Goal: Transaction & Acquisition: Purchase product/service

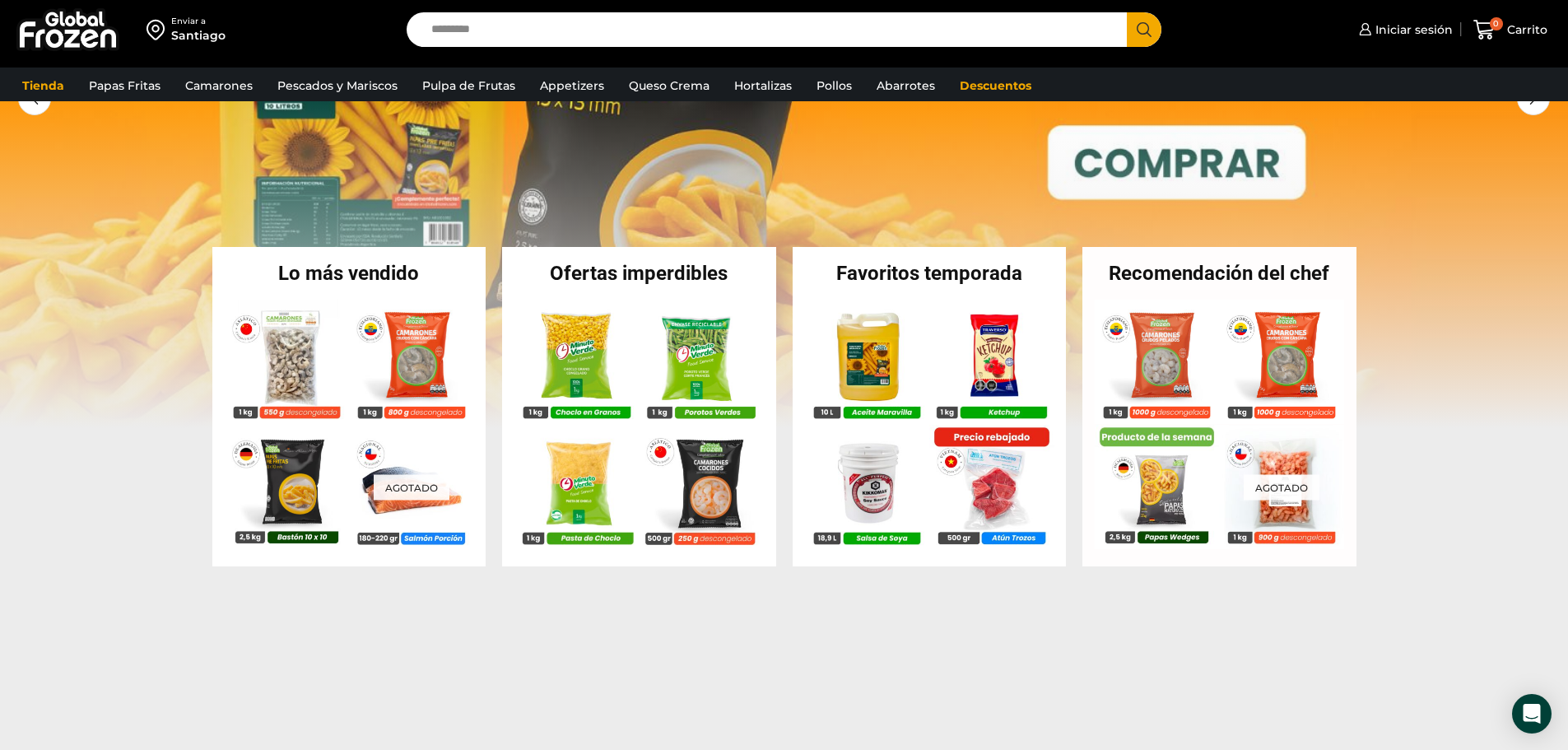
scroll to position [329, 0]
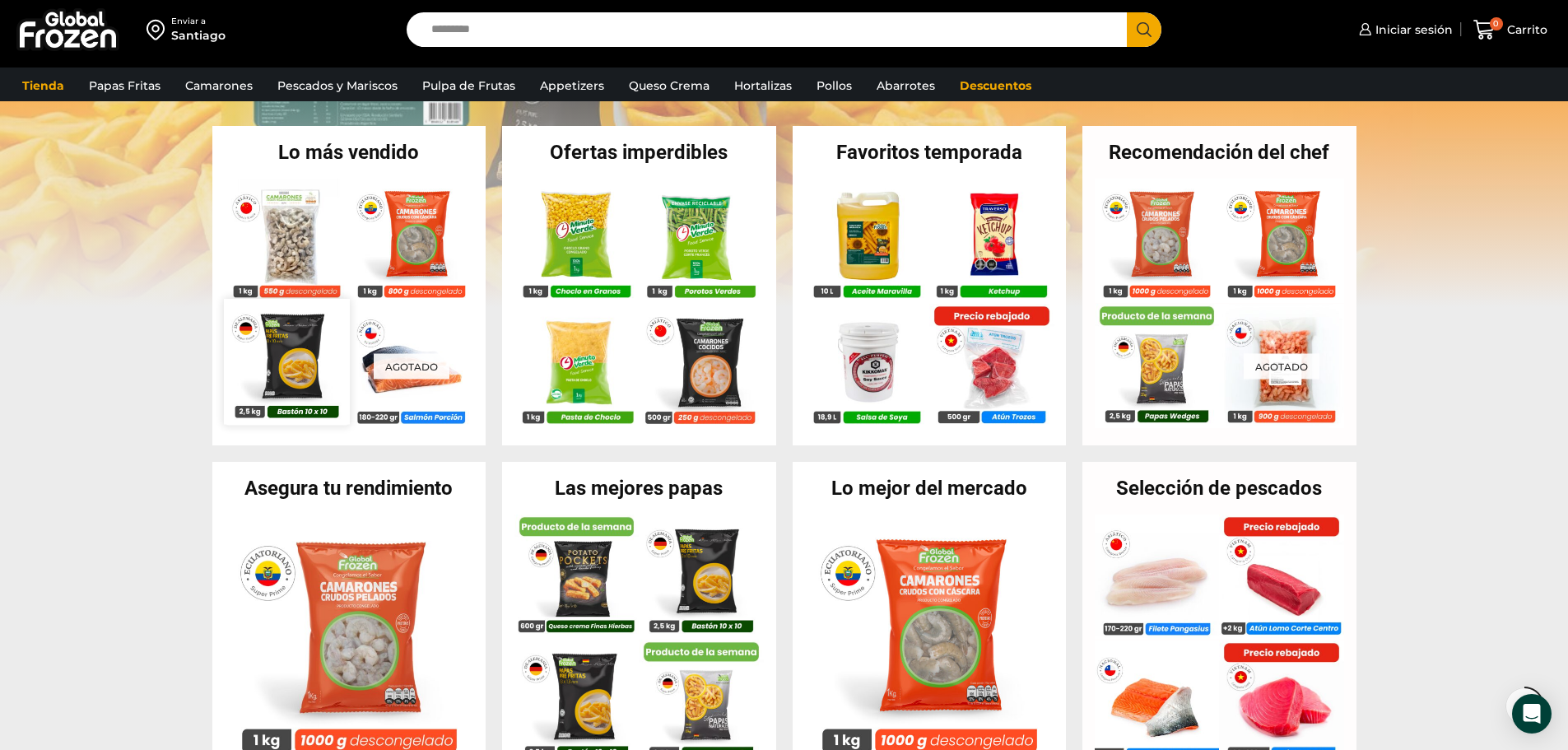
click at [290, 366] on img at bounding box center [286, 360] width 125 height 125
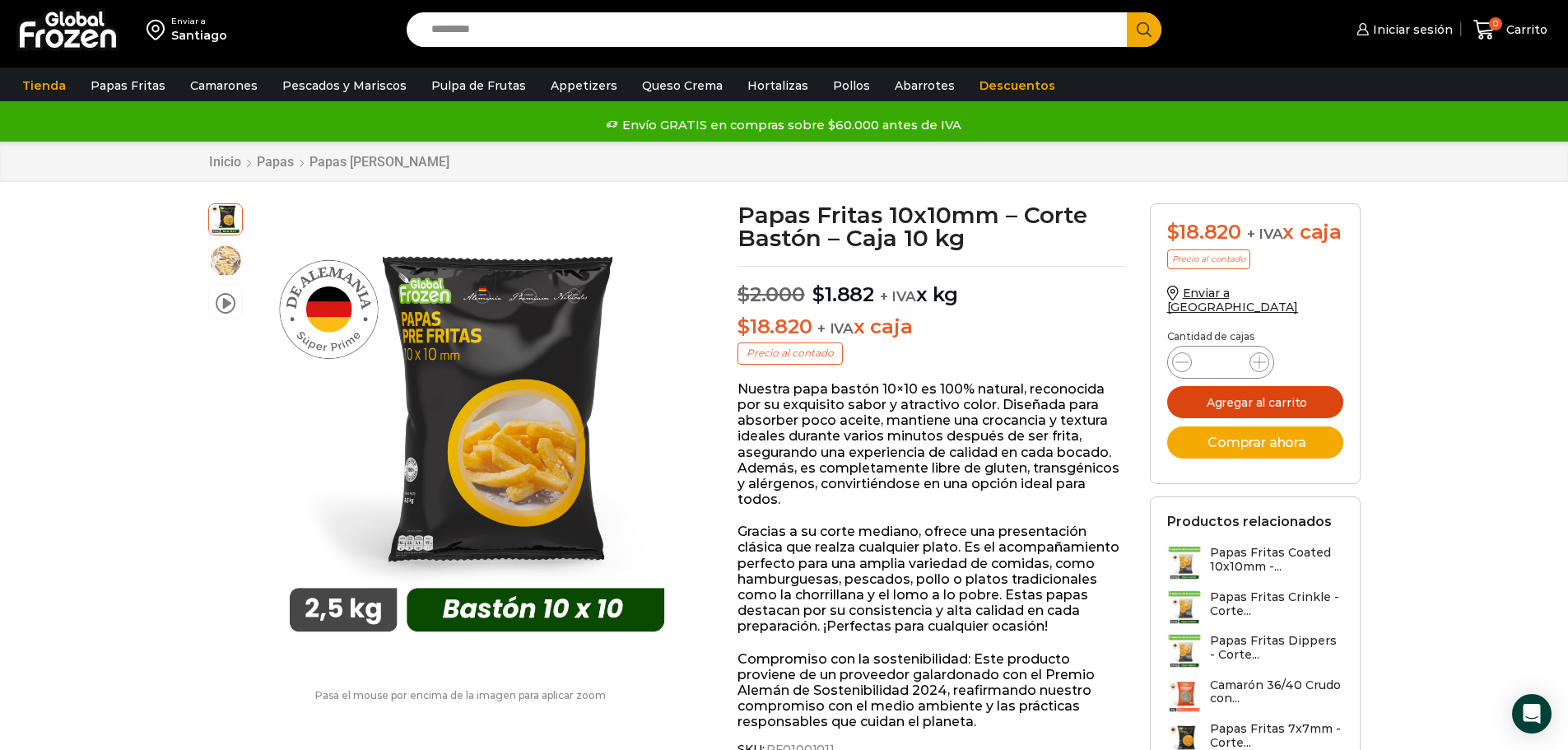
click at [1255, 399] on button "Agregar al carrito" at bounding box center [1255, 402] width 176 height 32
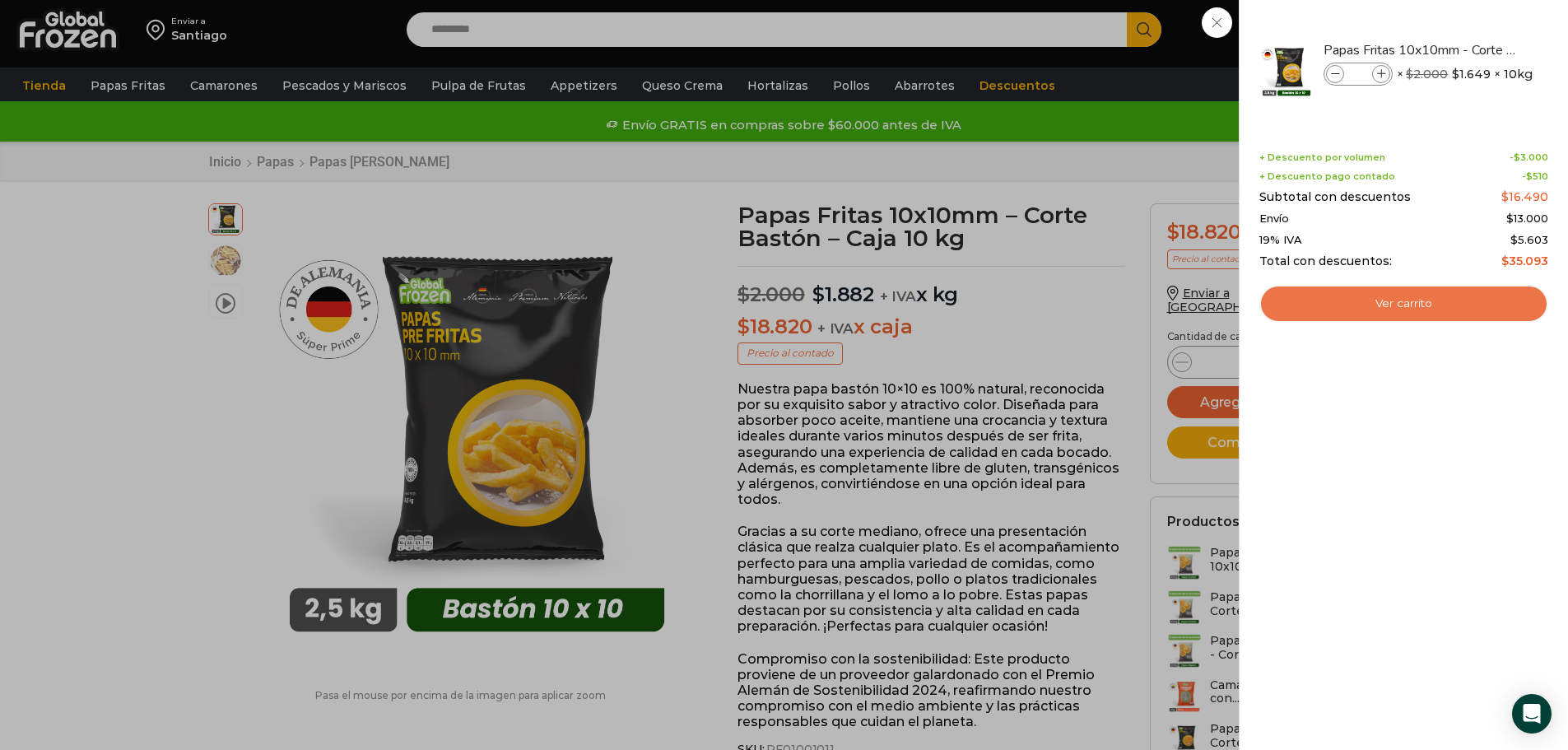
click at [1412, 304] on link "Ver carrito" at bounding box center [1404, 304] width 289 height 38
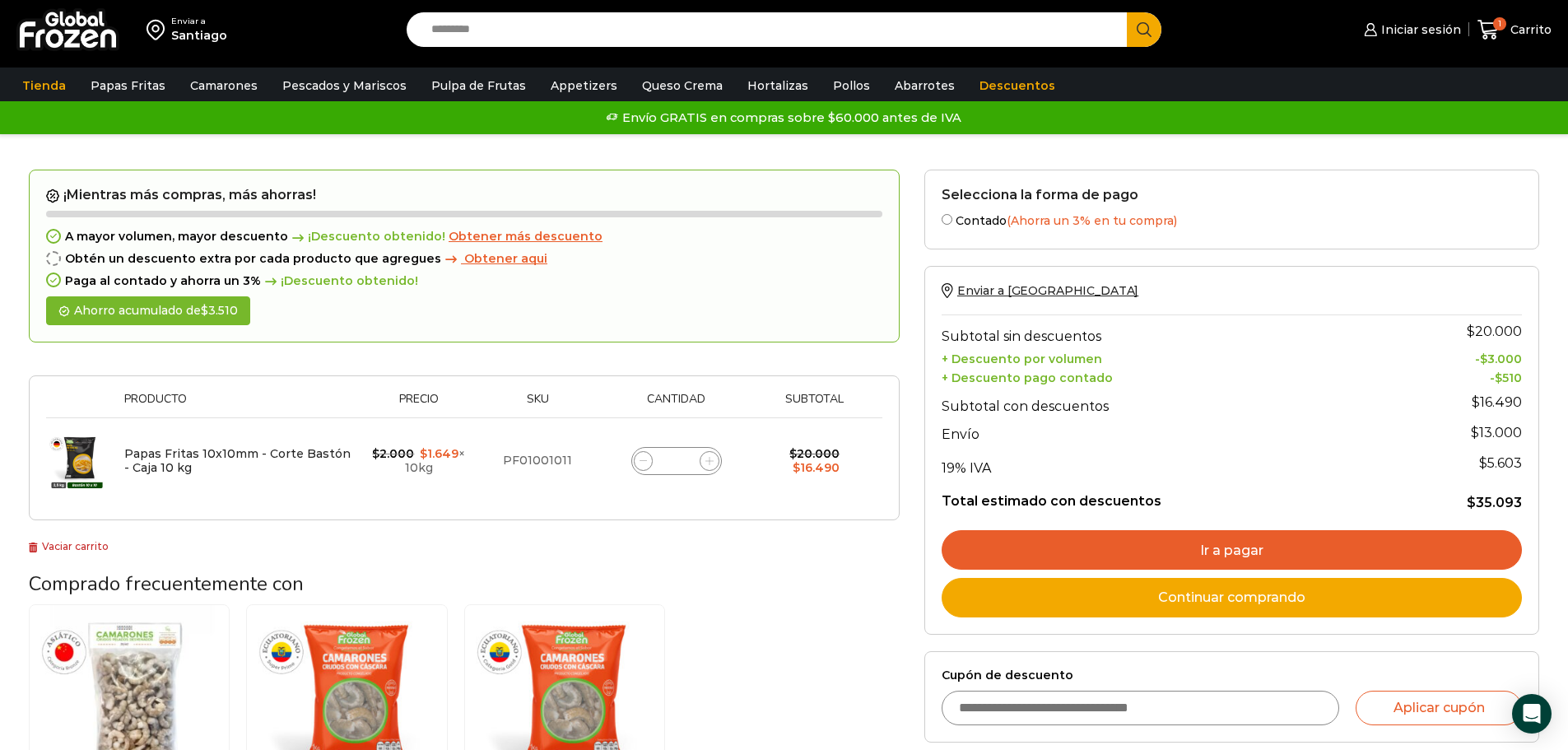
click at [469, 243] on span "Obtener más descuento" at bounding box center [526, 236] width 154 height 15
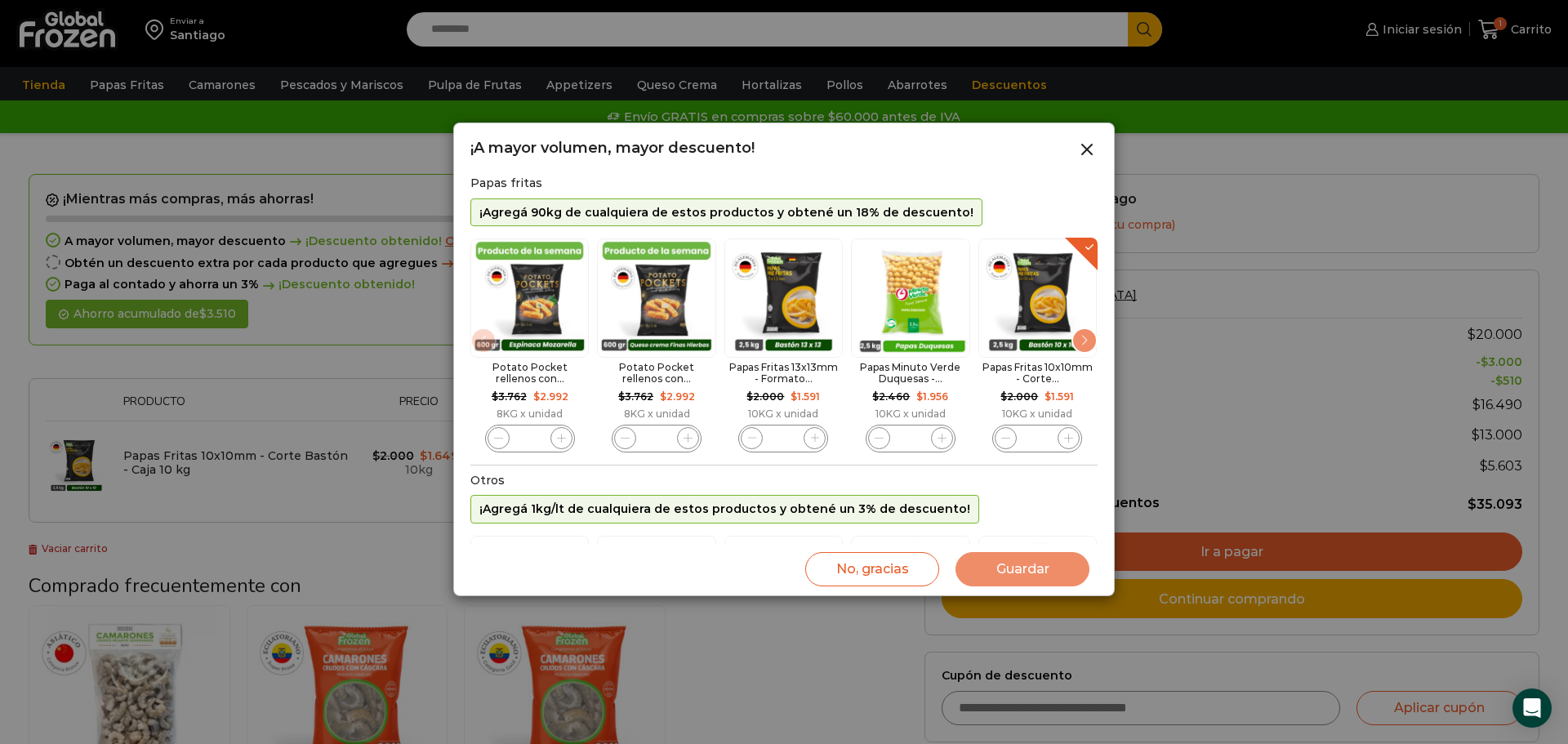
click at [597, 293] on img "2 / 11" at bounding box center [656, 297] width 119 height 119
click at [690, 442] on icon "2 / 11" at bounding box center [688, 438] width 9 height 9
type input "*"
click at [817, 444] on span "3 / 11" at bounding box center [815, 439] width 22 height 22
type input "*"
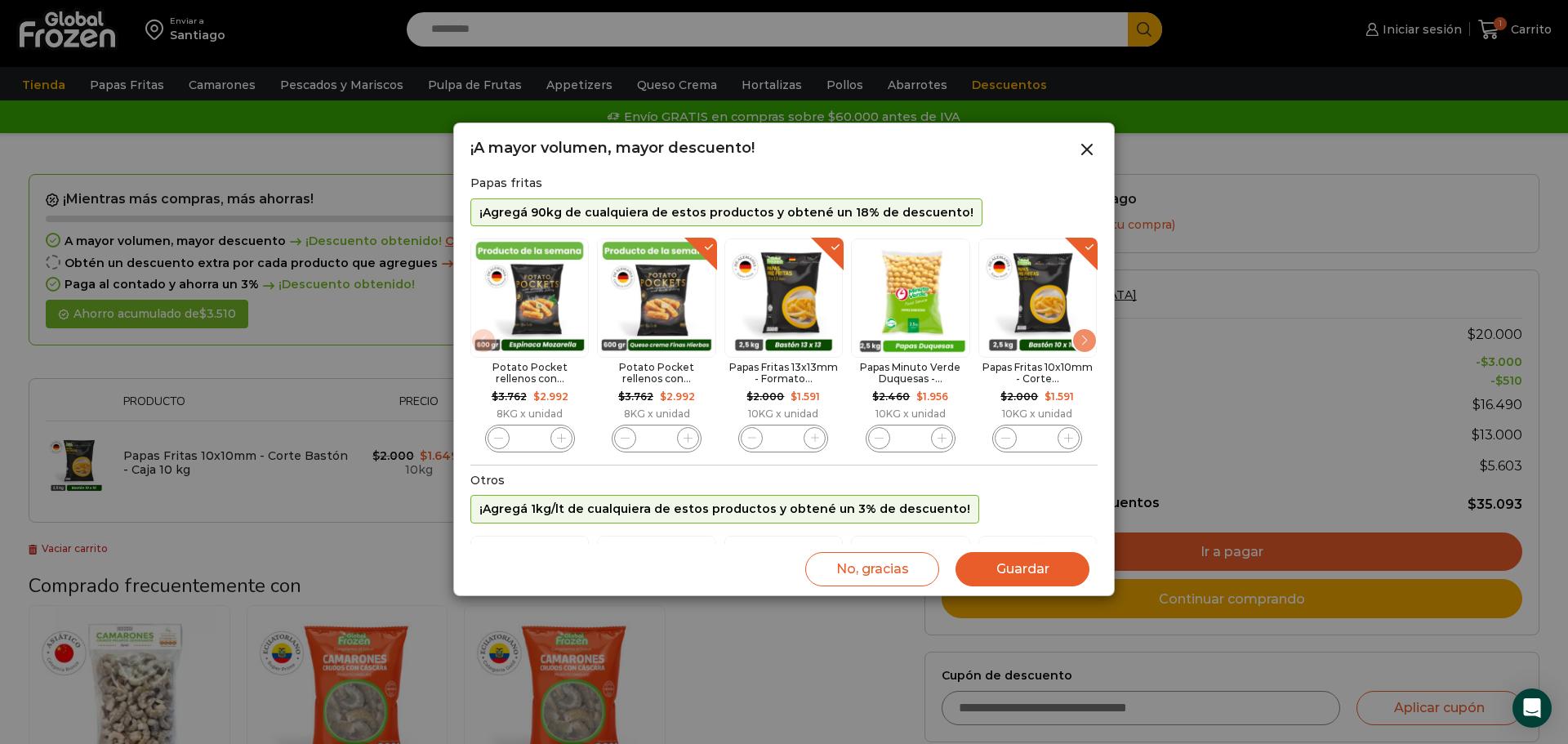
click at [566, 439] on span "1 / 11" at bounding box center [562, 439] width 22 height 22
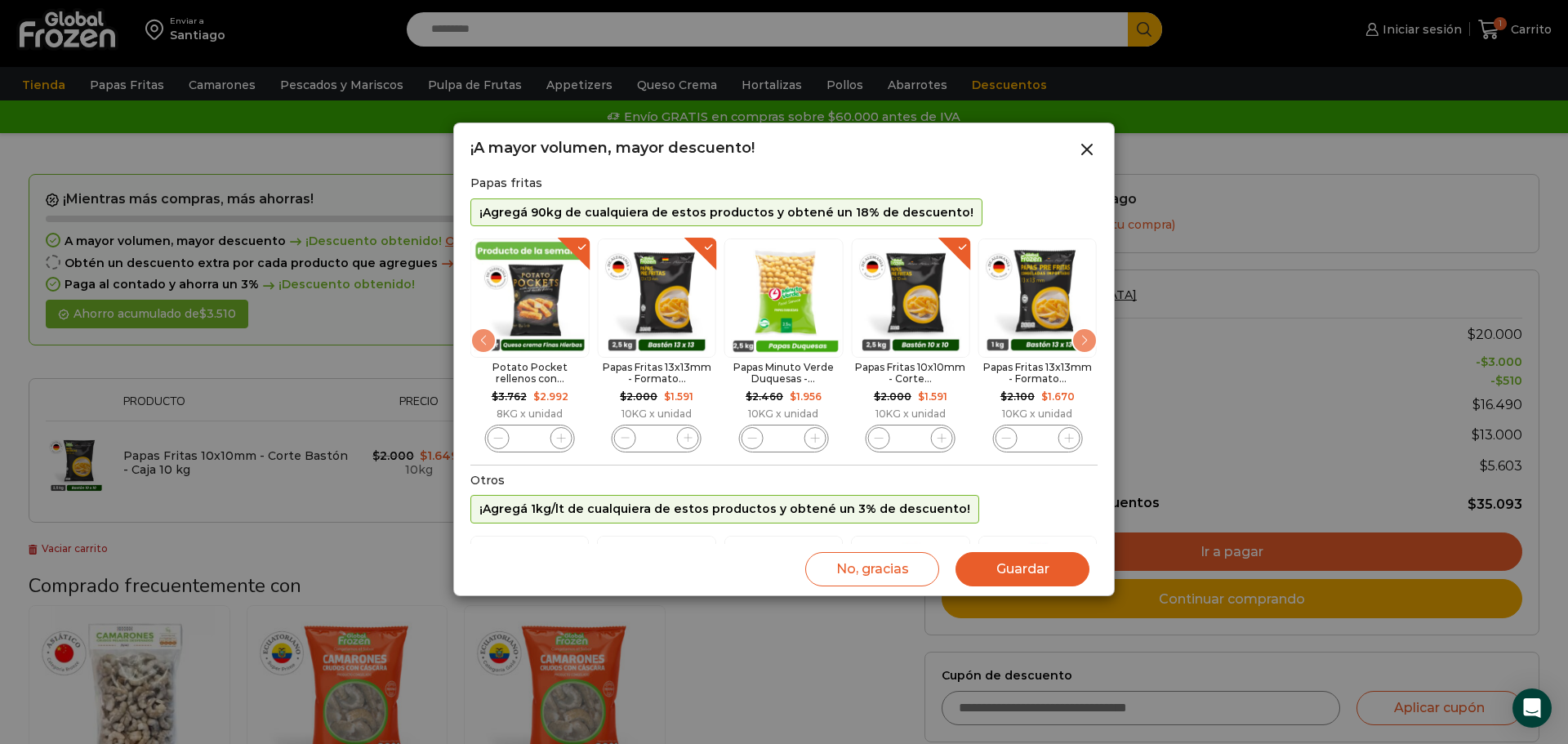
click at [823, 437] on span "4 / 11" at bounding box center [815, 439] width 22 height 22
click at [790, 435] on input "*" at bounding box center [783, 439] width 23 height 23
type input "***"
click at [665, 429] on input "*" at bounding box center [656, 439] width 23 height 23
click at [1045, 562] on button "Guardar" at bounding box center [1023, 569] width 134 height 34
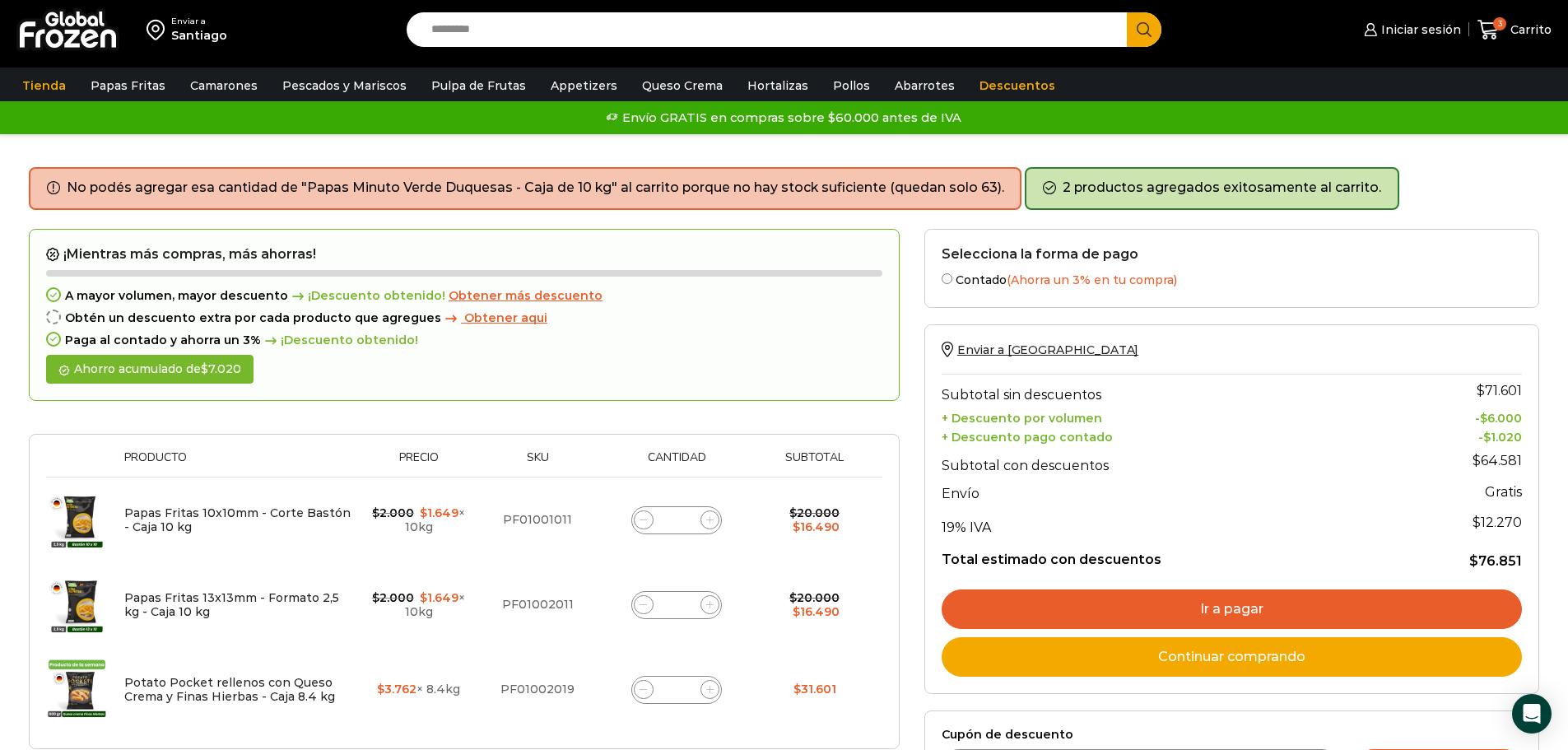
click at [692, 517] on div "Papas Fritas 10x10mm - Corte Bastón - Caja 10 kg cantidad *" at bounding box center [676, 520] width 90 height 28
type input "***"
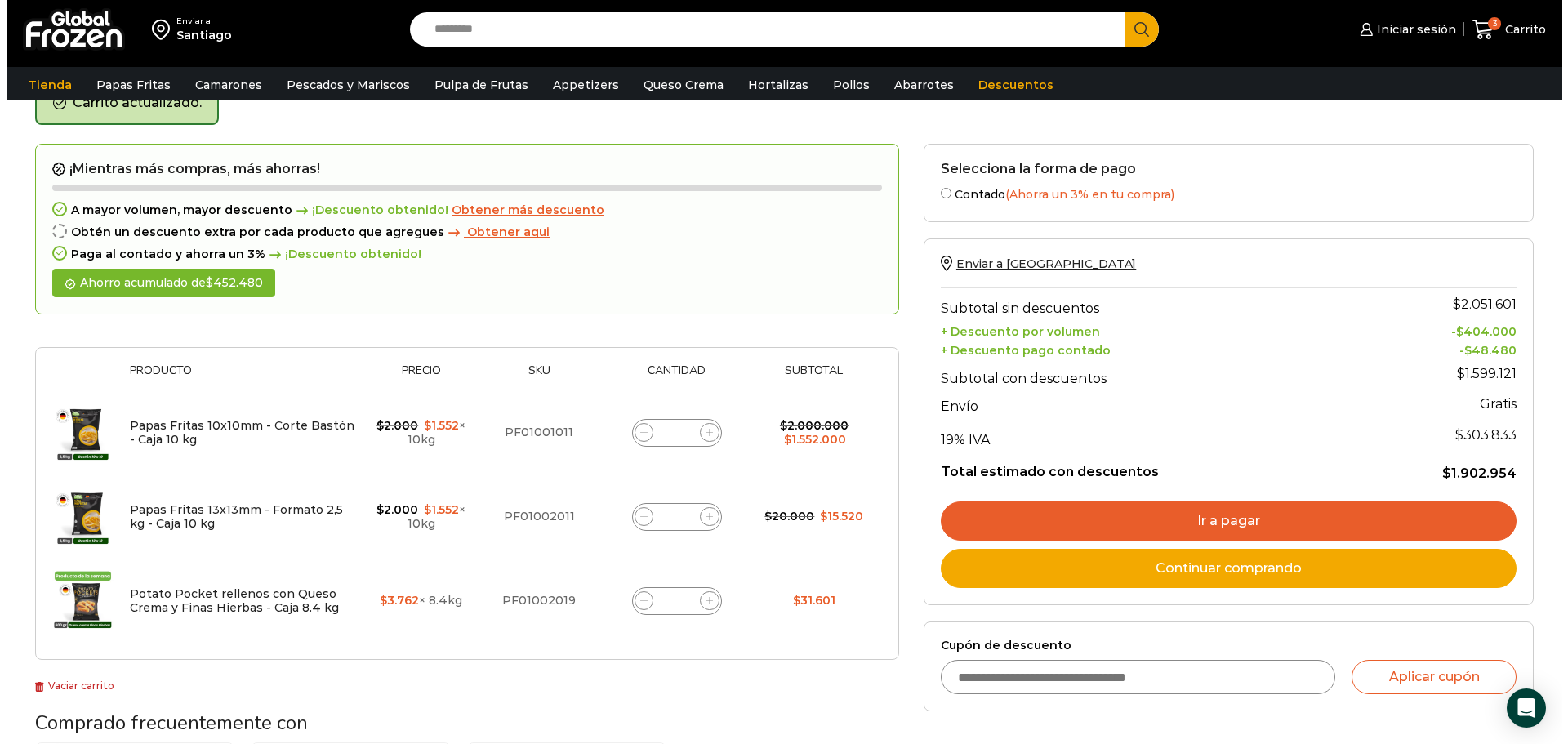
scroll to position [92, 0]
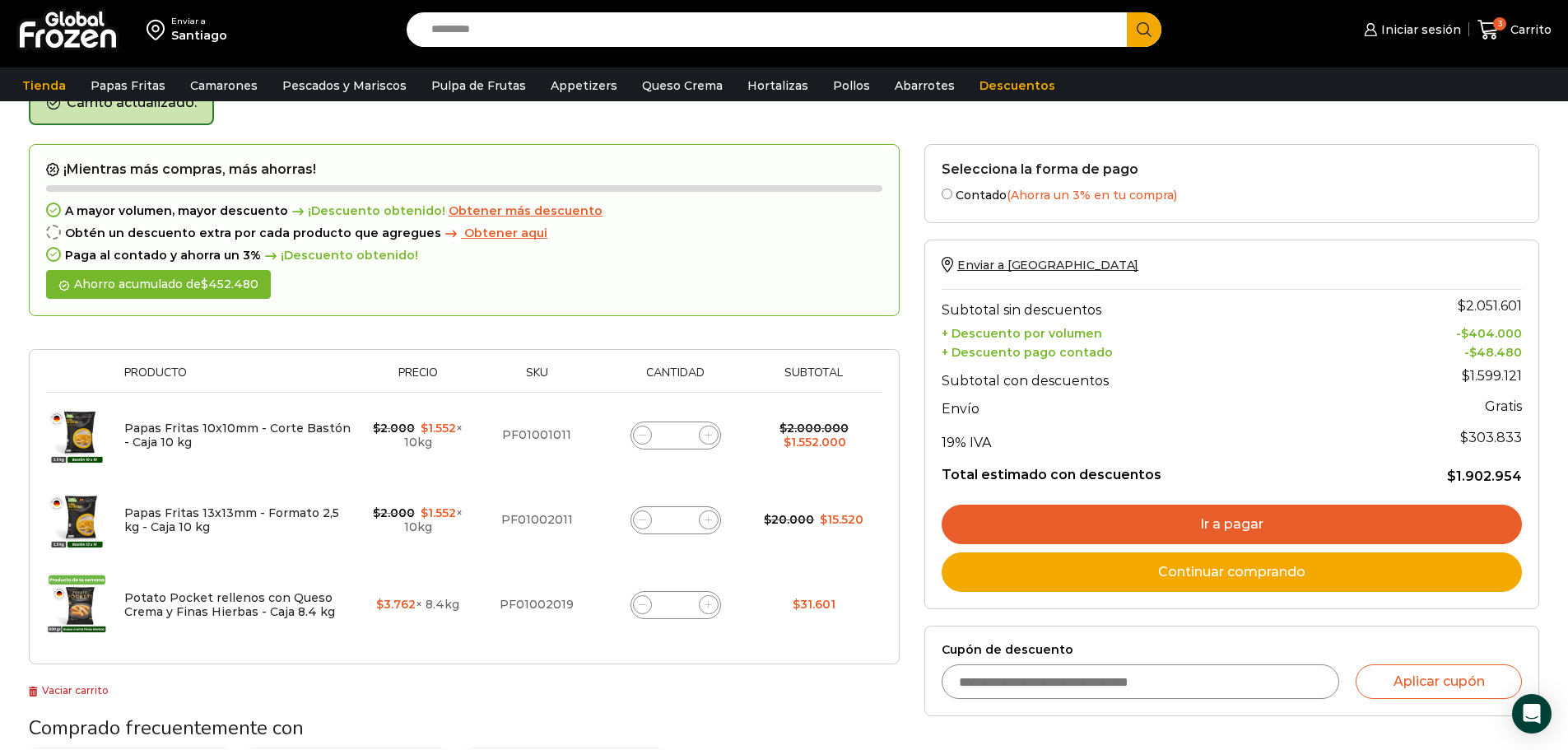
click at [683, 522] on input "*" at bounding box center [675, 519] width 23 height 23
type input "***"
click at [504, 211] on span "Obtener más descuento" at bounding box center [526, 210] width 154 height 15
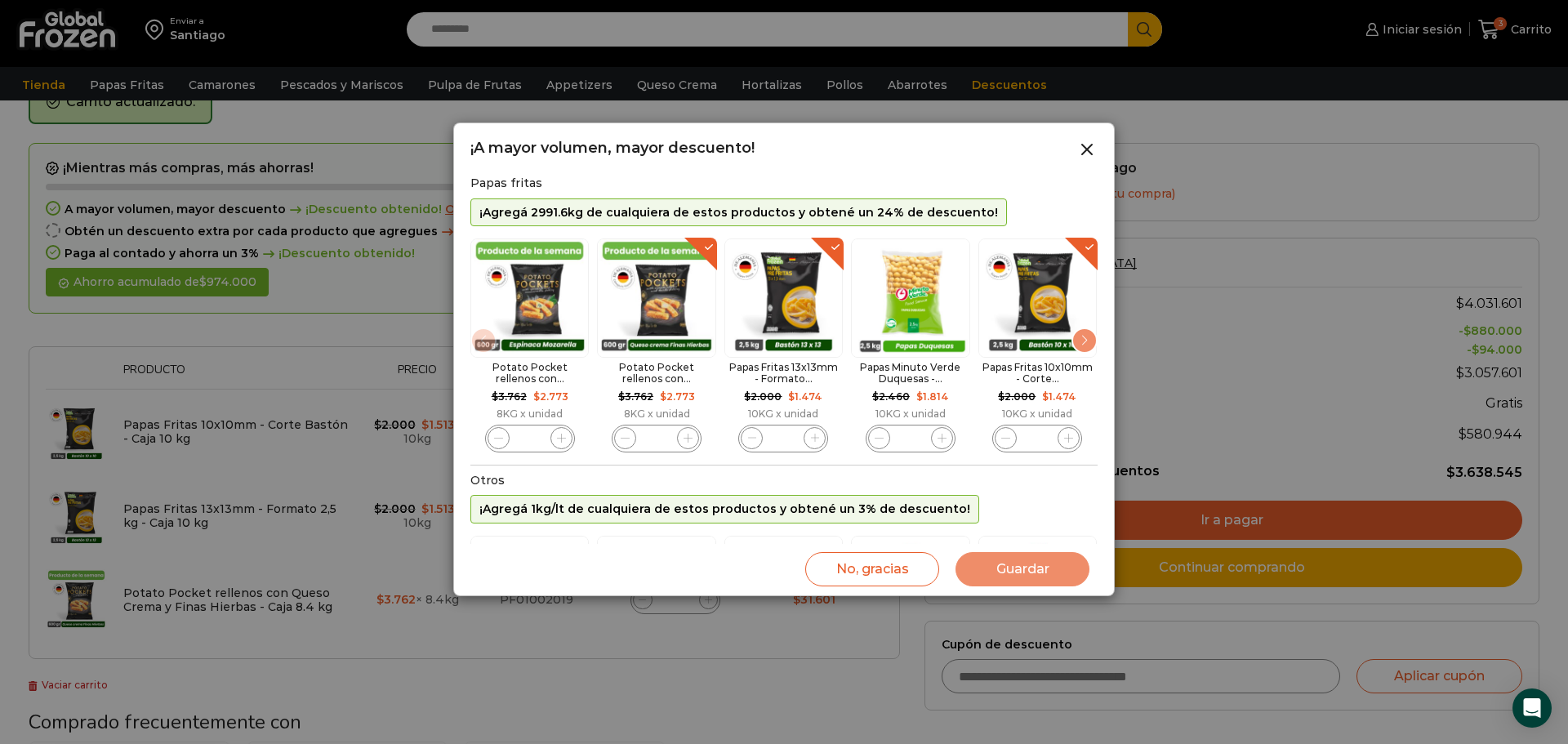
click at [573, 436] on div "Potato Pocket rellenos con Espinaca y Queso Mozzarella - Caja 8.4 kg cantidad *" at bounding box center [529, 439] width 90 height 28
click at [562, 439] on icon "1 / 11" at bounding box center [562, 438] width 9 height 9
type input "*"
click at [1047, 573] on button "Guardar" at bounding box center [1023, 569] width 134 height 34
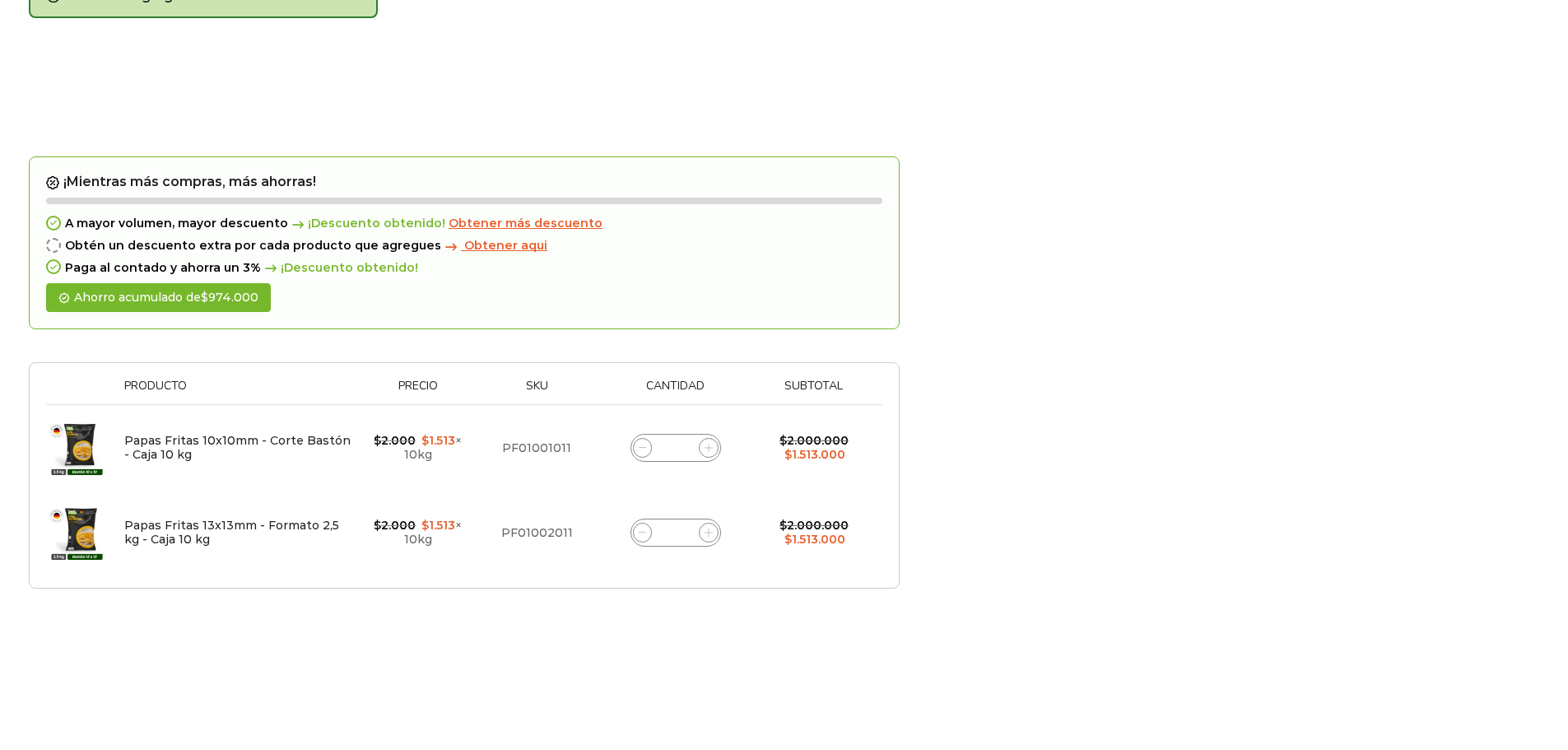
scroll to position [241, 0]
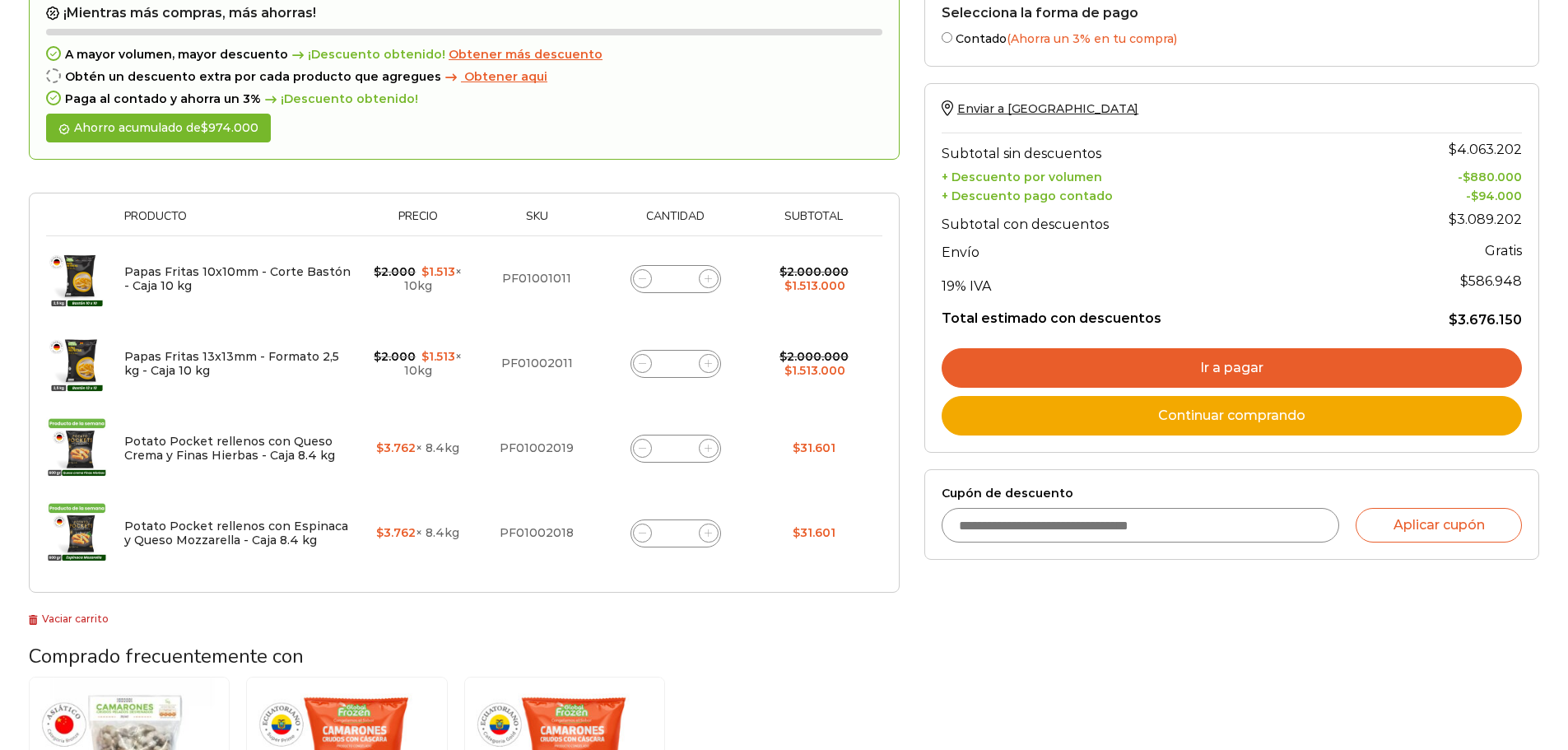
click at [679, 449] on input "*" at bounding box center [675, 448] width 23 height 23
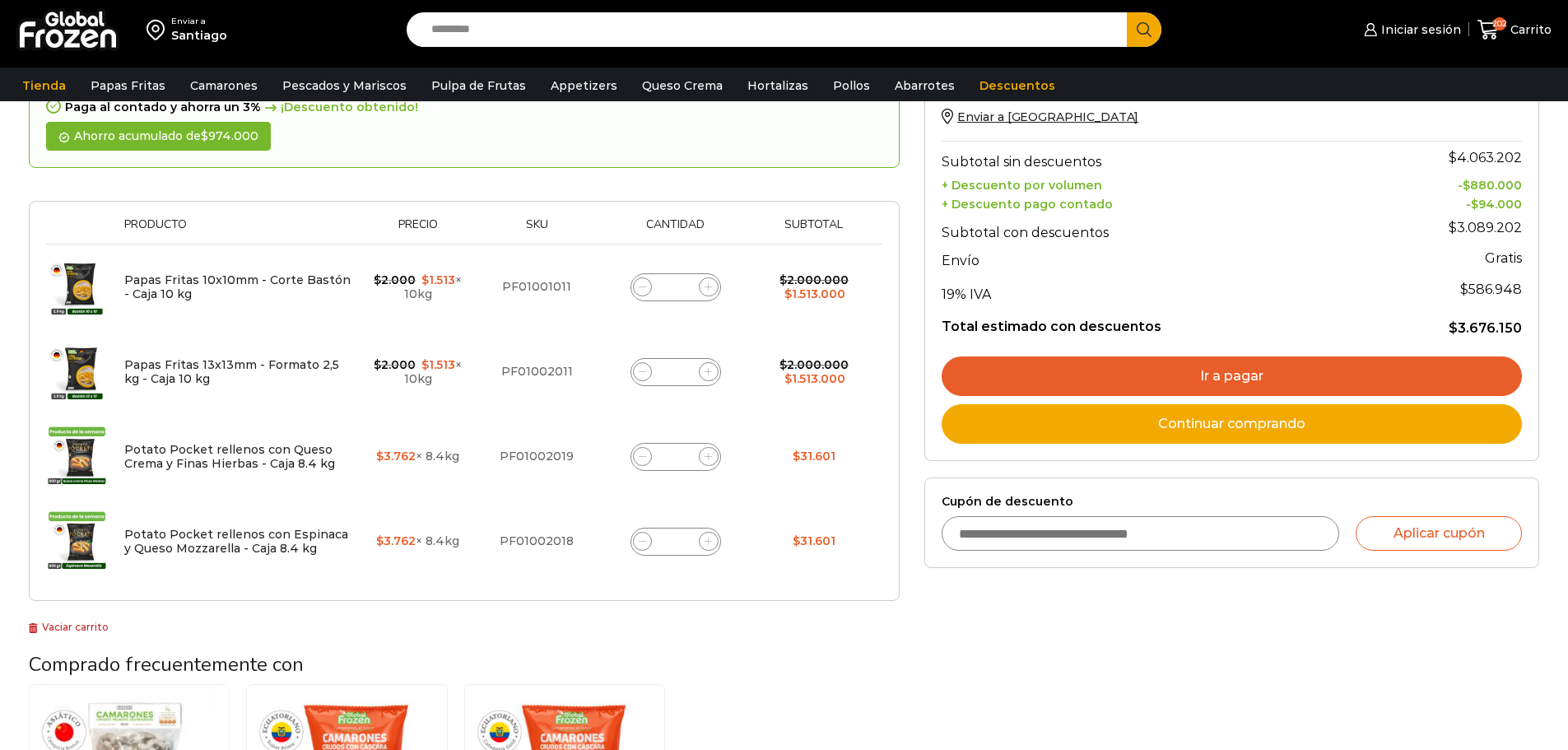
scroll to position [0, 0]
type input "*"
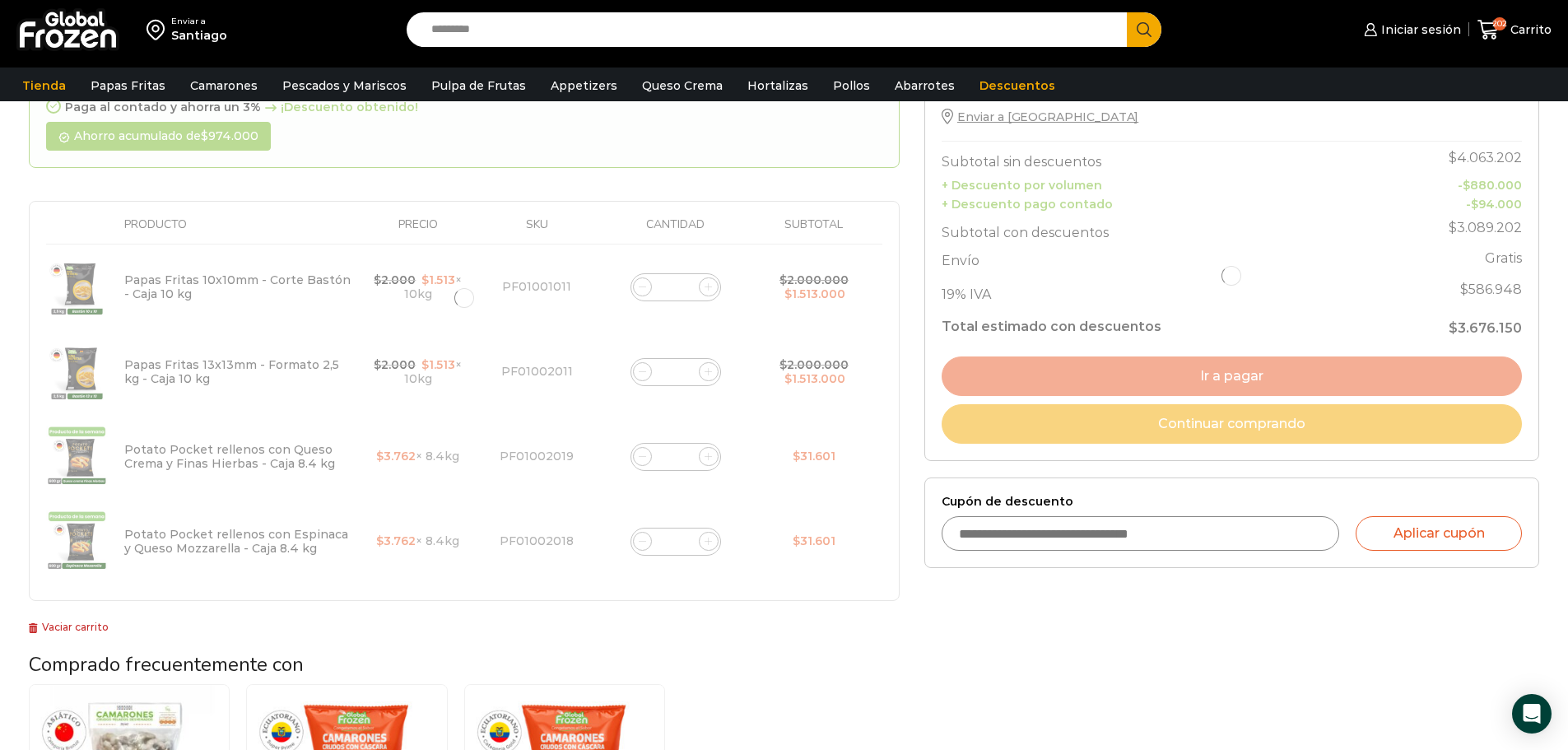
type input "**"
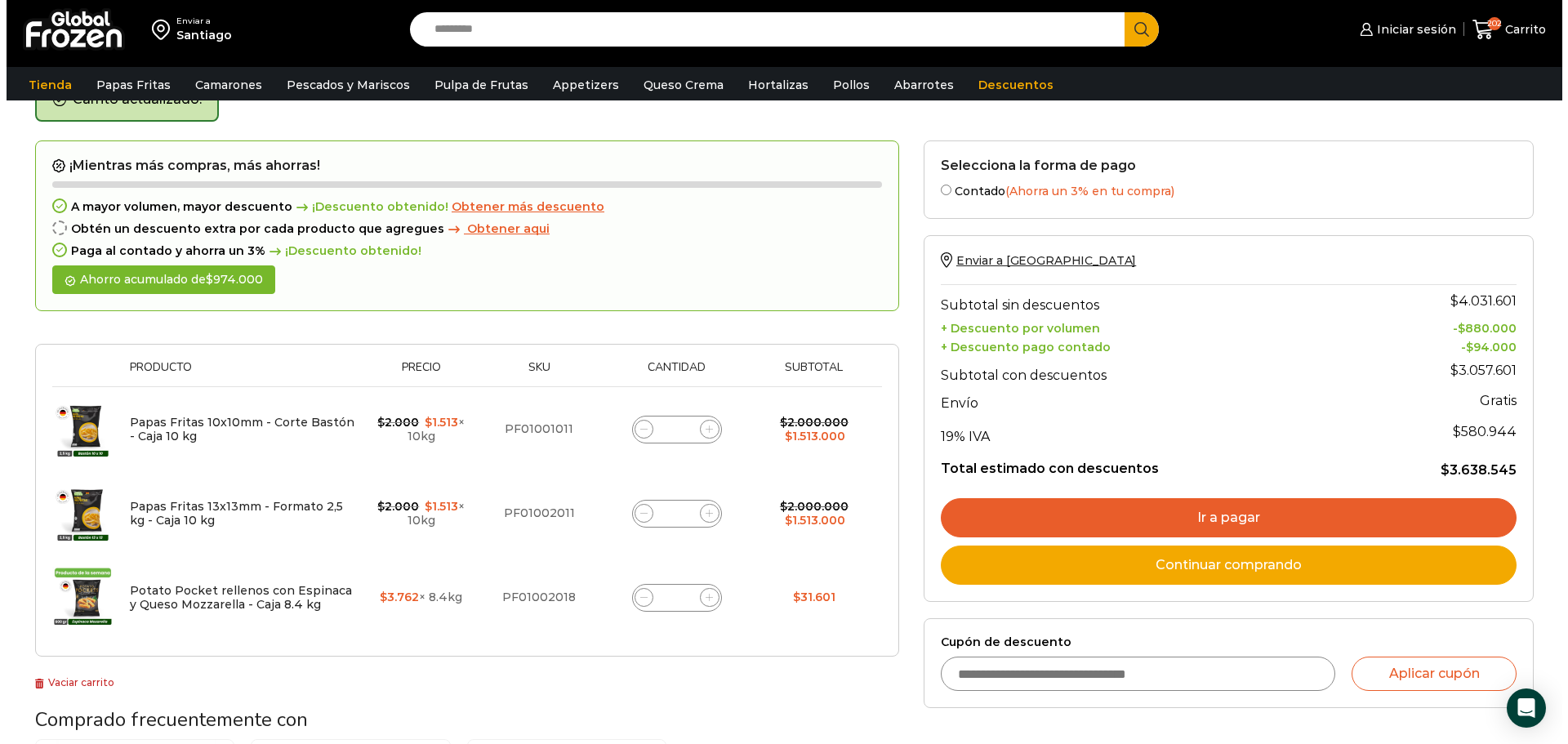
scroll to position [92, 0]
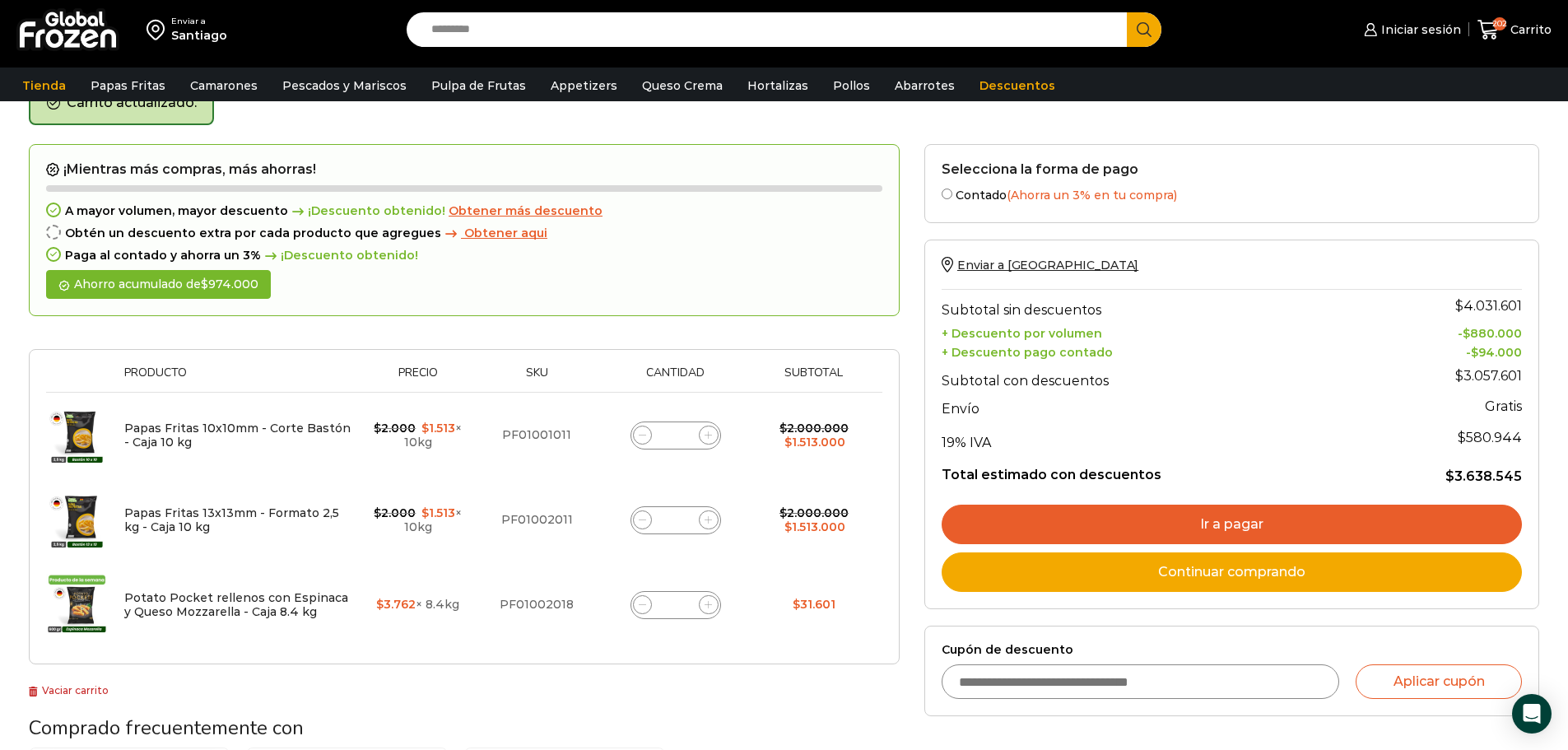
click at [683, 599] on input "*" at bounding box center [675, 605] width 23 height 23
drag, startPoint x: 686, startPoint y: 602, endPoint x: 636, endPoint y: 603, distance: 50.0
click at [636, 603] on div "Potato Pocket rellenos con Espinaca y Queso Mozzarella - Caja 8.4 kg cantidad *…" at bounding box center [675, 605] width 90 height 28
click at [686, 603] on input "***" at bounding box center [675, 605] width 23 height 23
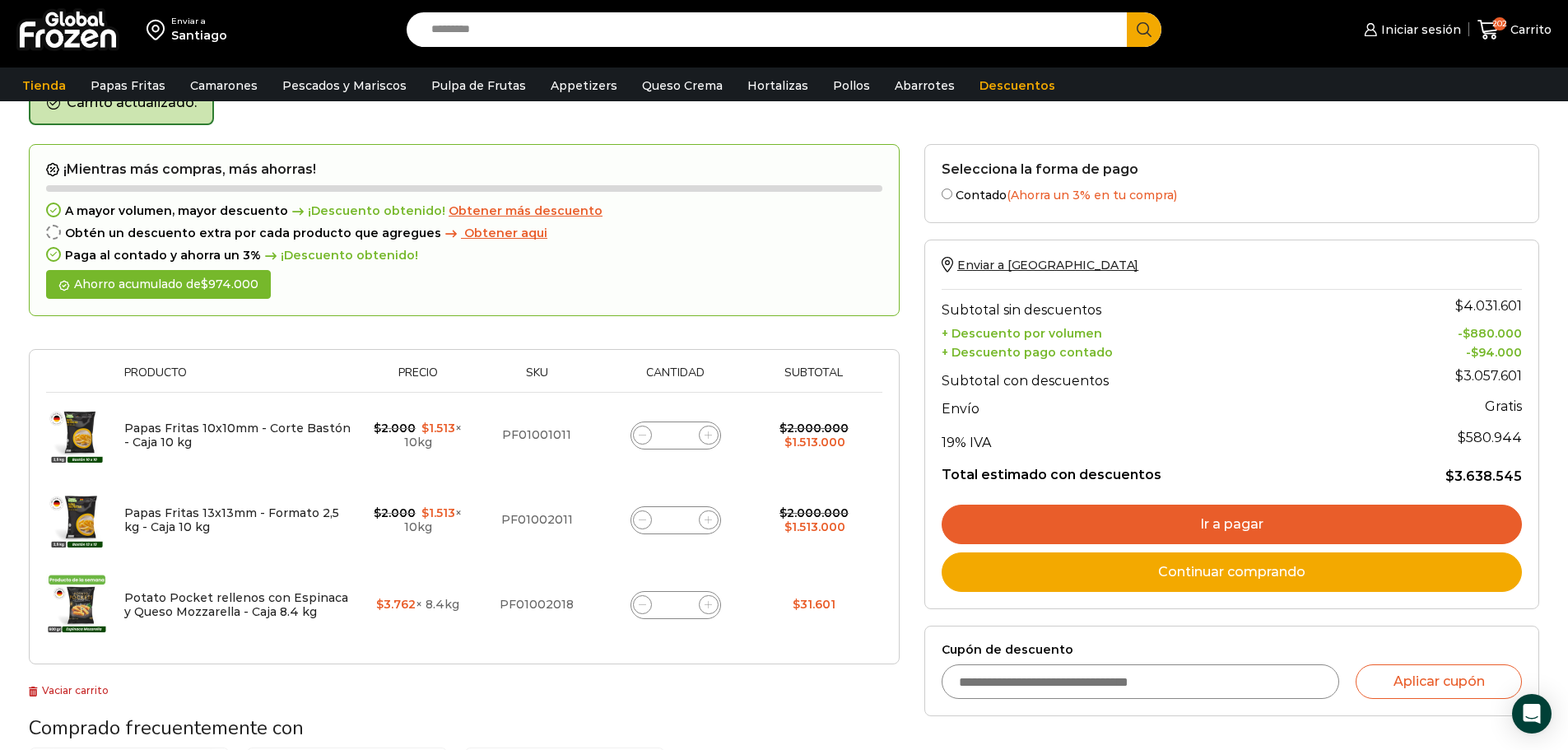
click at [686, 606] on input "***" at bounding box center [675, 605] width 23 height 23
click at [670, 600] on input "***" at bounding box center [675, 605] width 23 height 23
drag, startPoint x: 666, startPoint y: 600, endPoint x: 684, endPoint y: 600, distance: 18.0
click at [684, 600] on input "***" at bounding box center [675, 605] width 23 height 23
click at [683, 599] on input "***" at bounding box center [675, 605] width 23 height 23
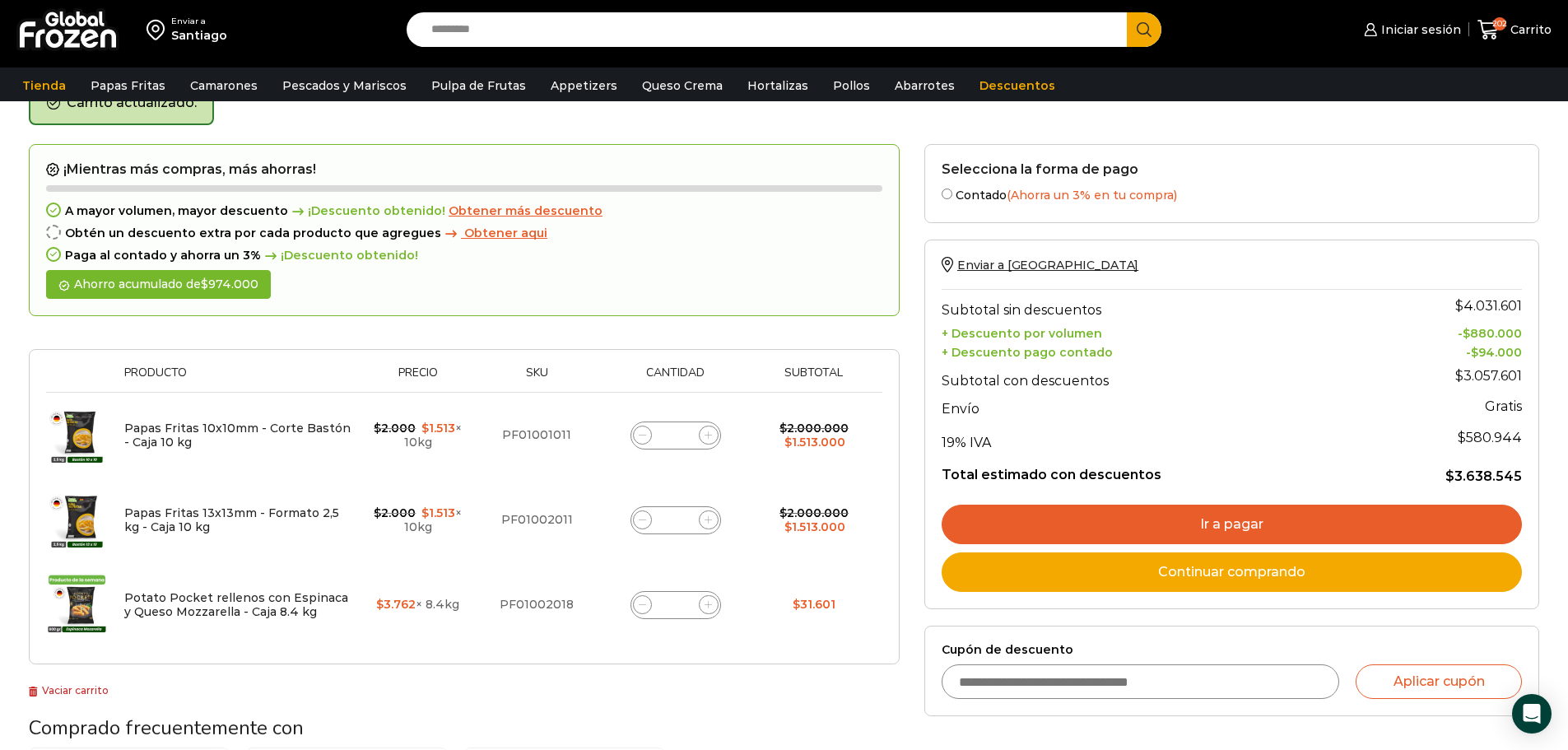
type input "*"
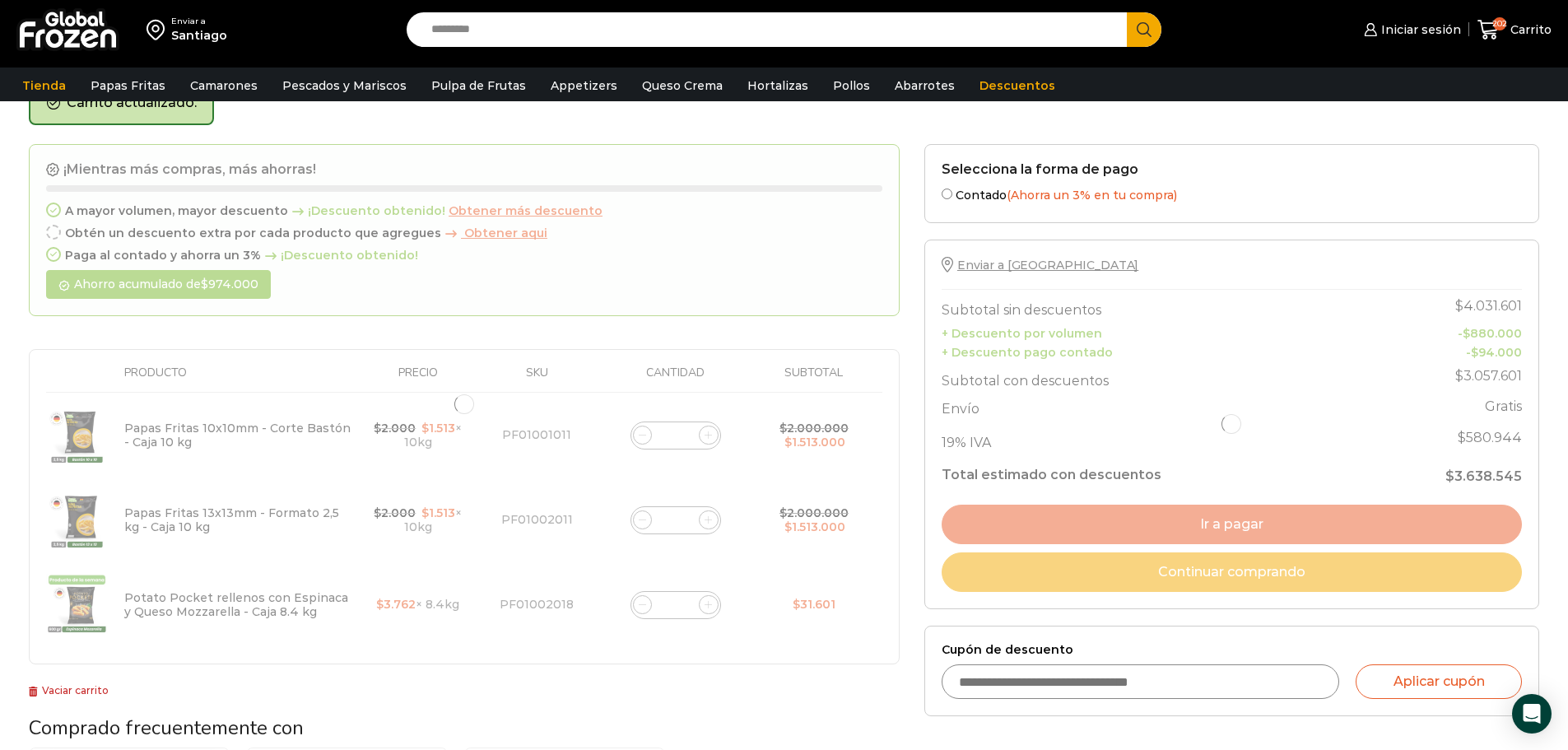
type input "**"
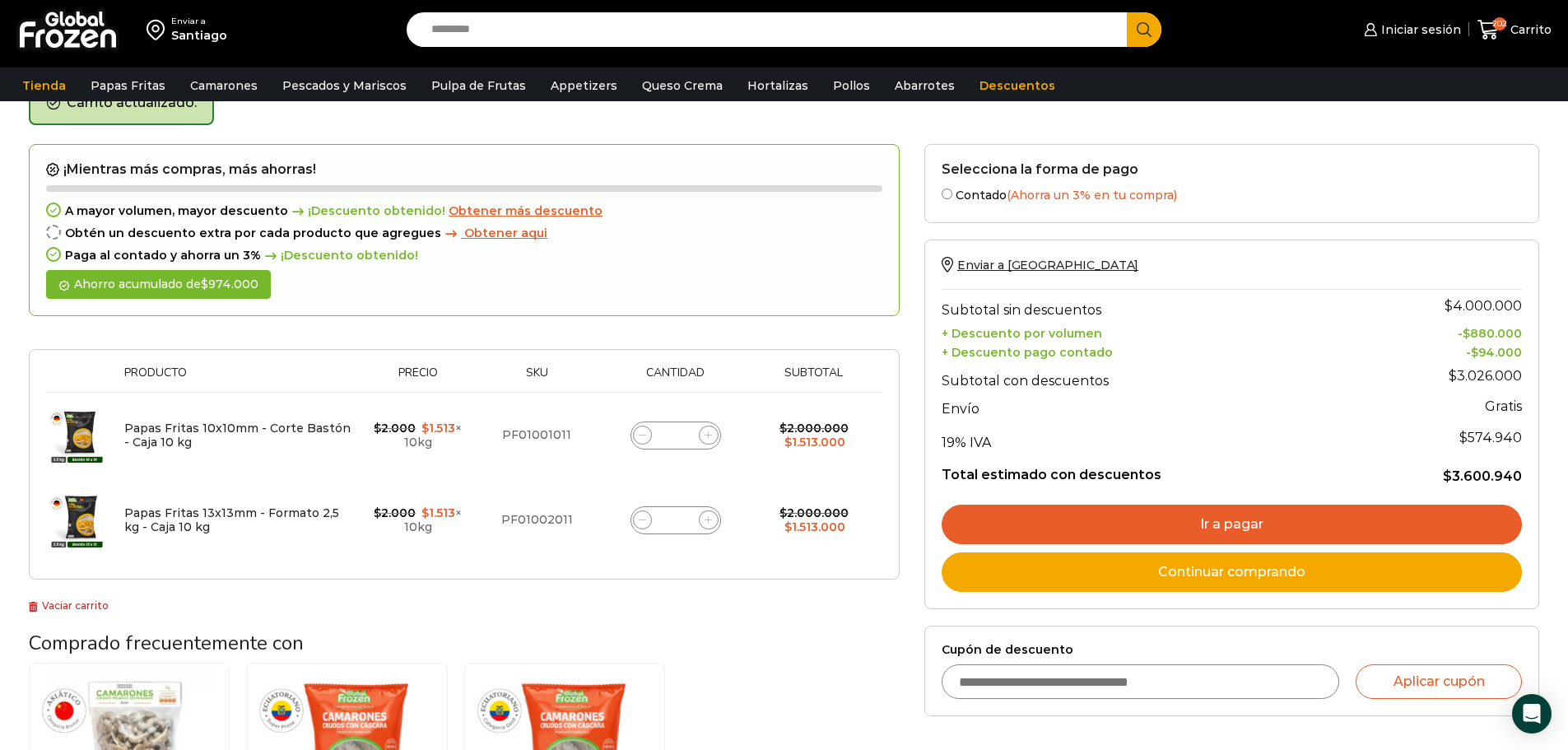
click at [542, 208] on span "Obtener más descuento" at bounding box center [526, 210] width 154 height 15
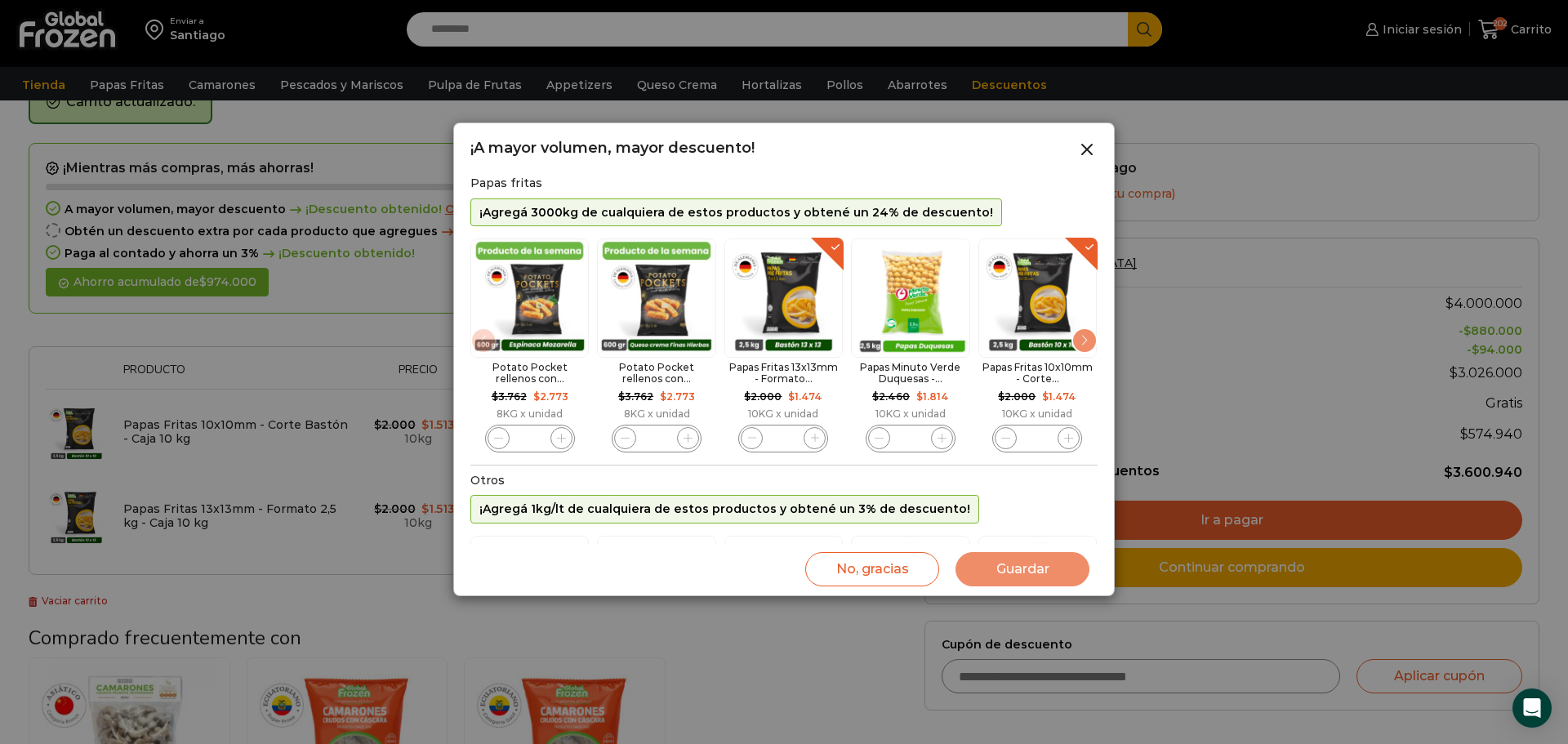
click at [1089, 345] on div "Next slide" at bounding box center [1085, 340] width 26 height 26
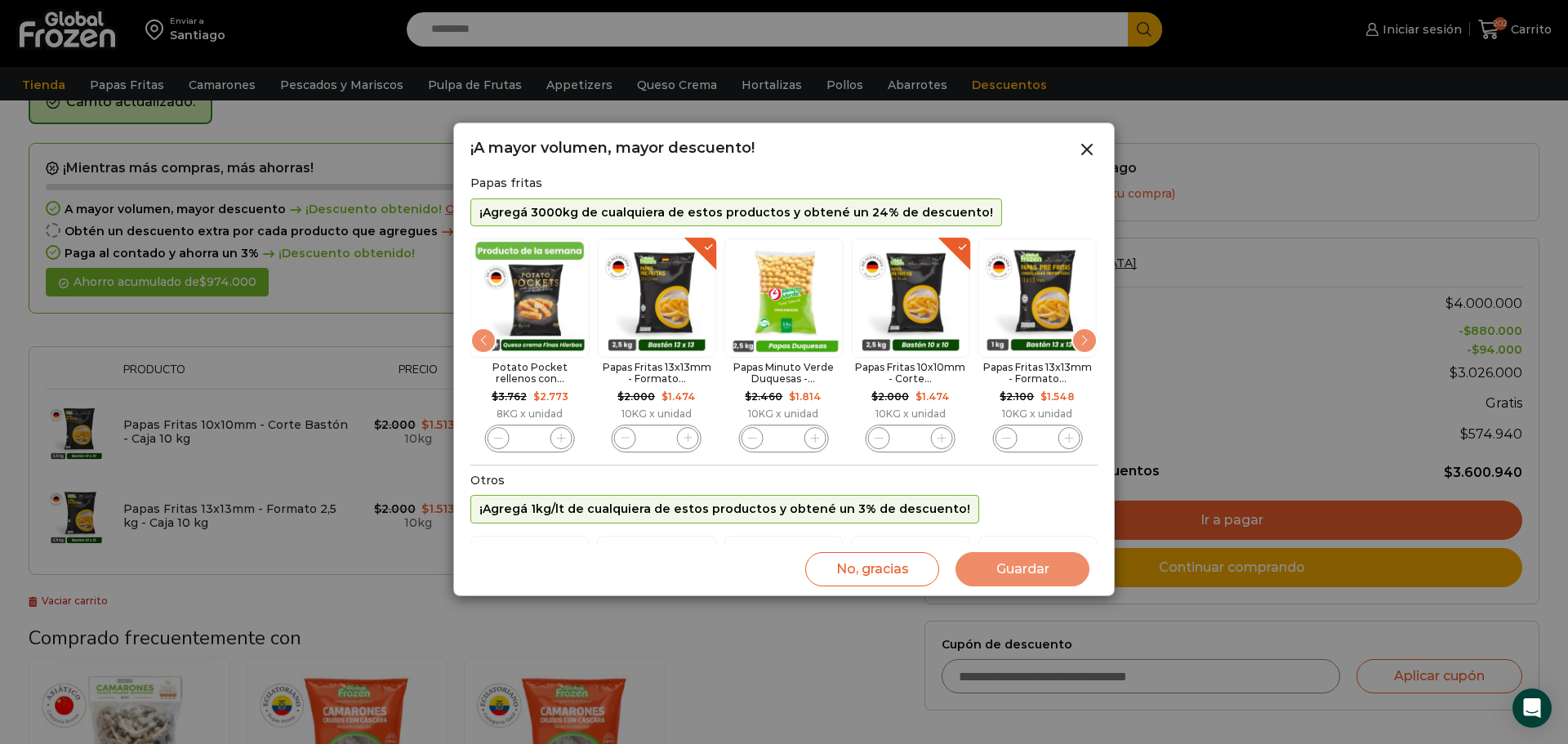
click at [1089, 345] on div "Next slide" at bounding box center [1085, 340] width 26 height 26
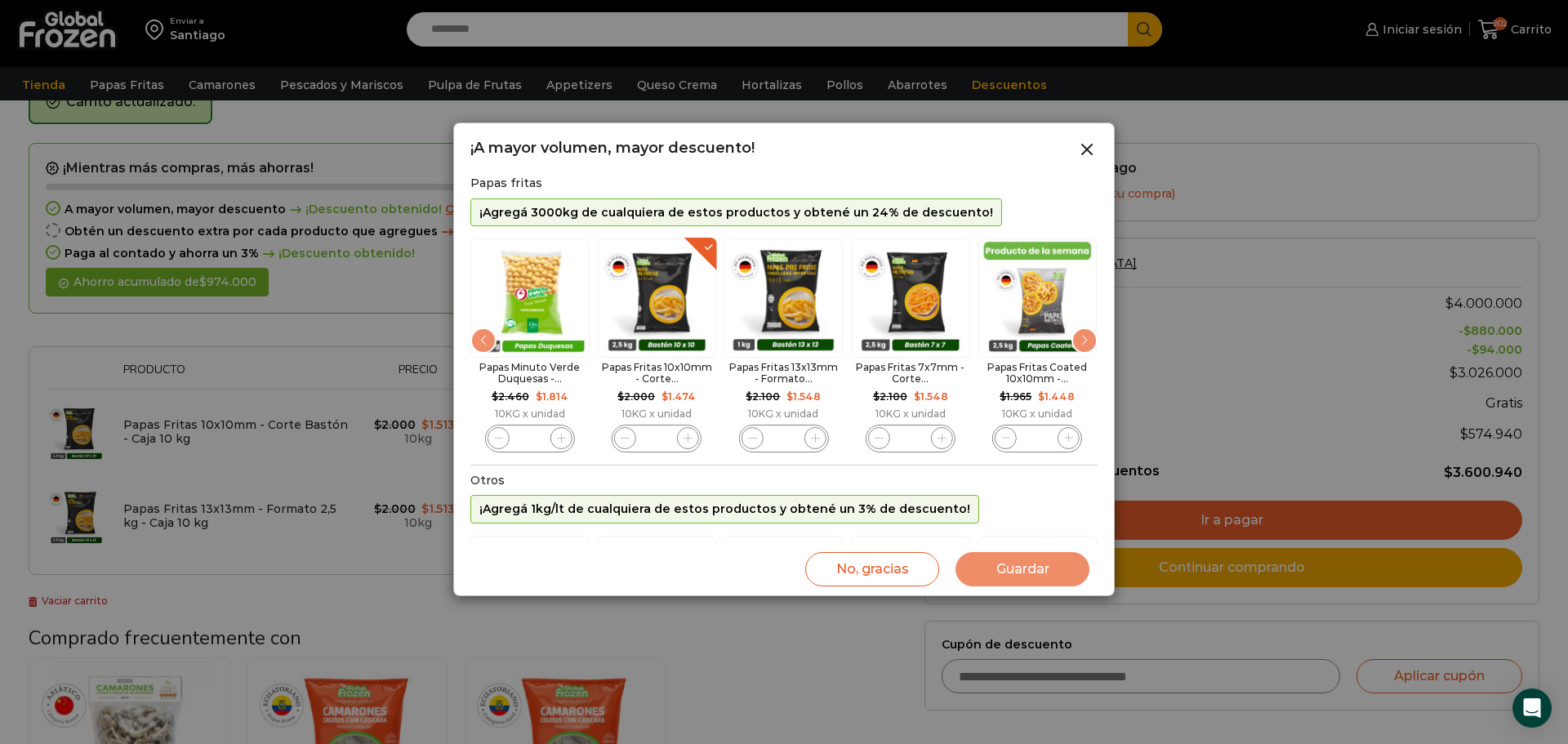
click at [1089, 345] on div "Next slide" at bounding box center [1085, 340] width 26 height 26
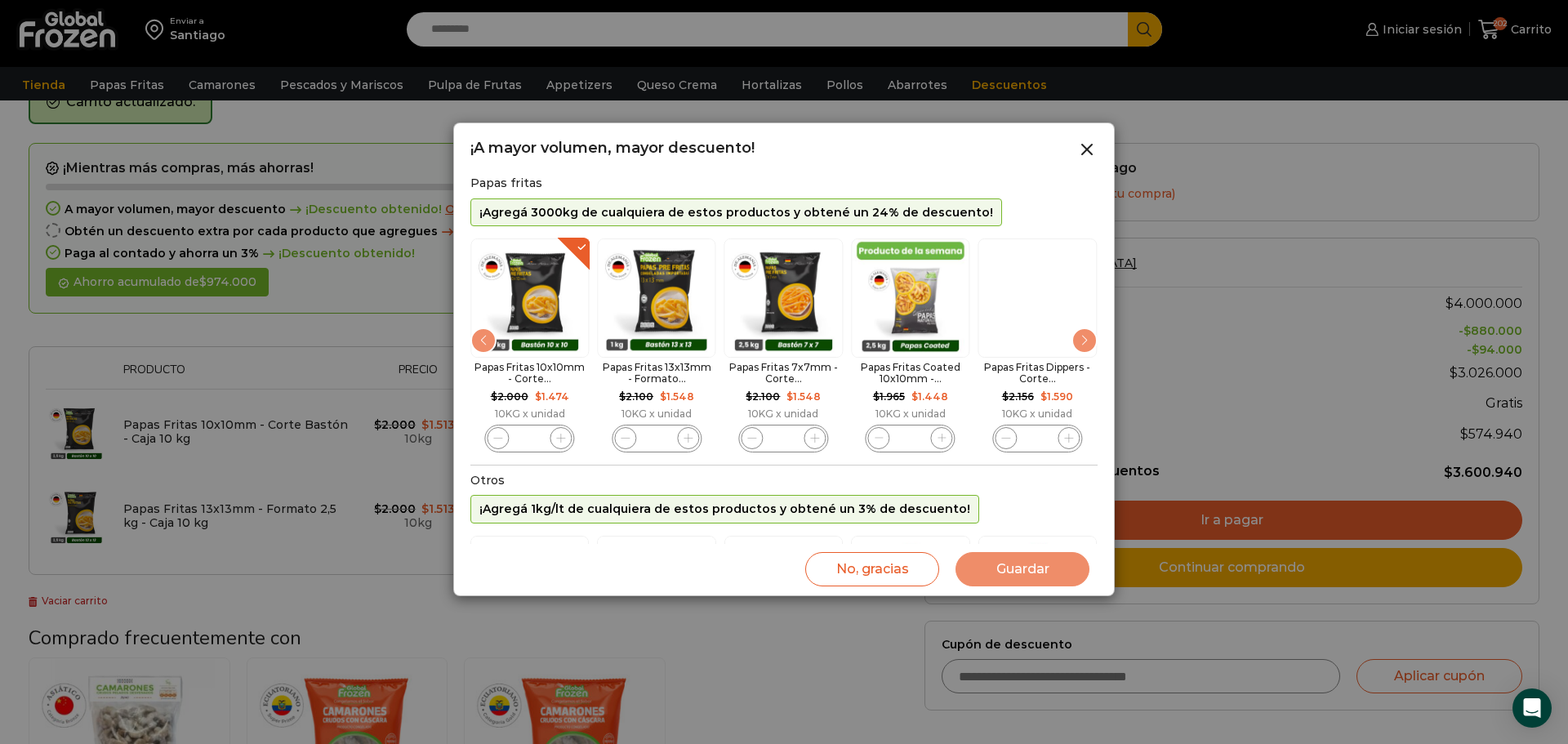
click at [1089, 345] on div "Next slide" at bounding box center [1085, 340] width 26 height 26
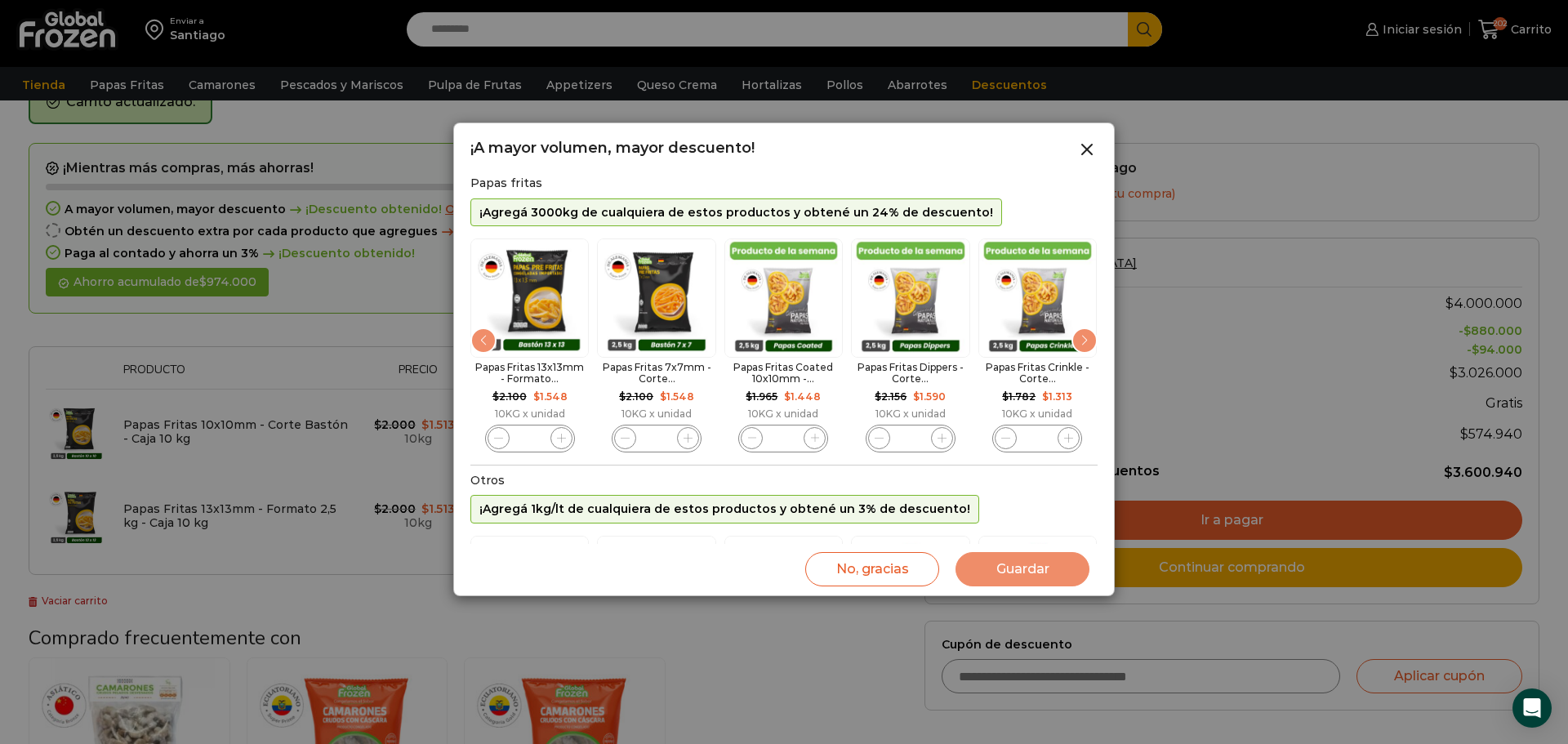
click at [565, 438] on icon "6 / 11" at bounding box center [562, 438] width 9 height 9
type input "*"
click at [683, 434] on span "7 / 11" at bounding box center [688, 439] width 22 height 22
type input "*"
click at [813, 433] on icon "8 / 11" at bounding box center [815, 438] width 9 height 9
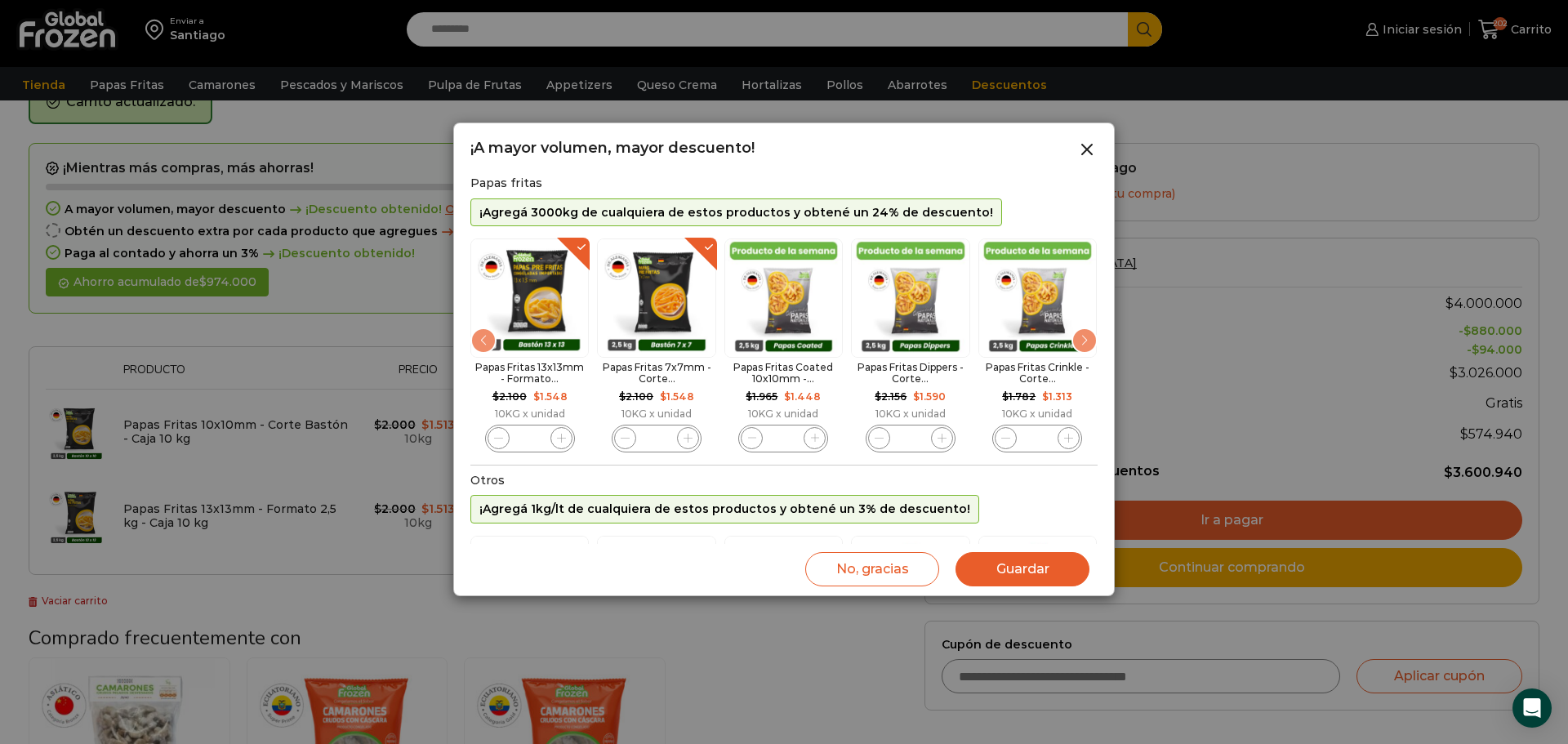
type input "*"
click at [934, 437] on span "9 / 11" at bounding box center [942, 439] width 22 height 22
type input "*"
click at [1062, 438] on span "10 / 11" at bounding box center [1069, 439] width 22 height 22
type input "*"
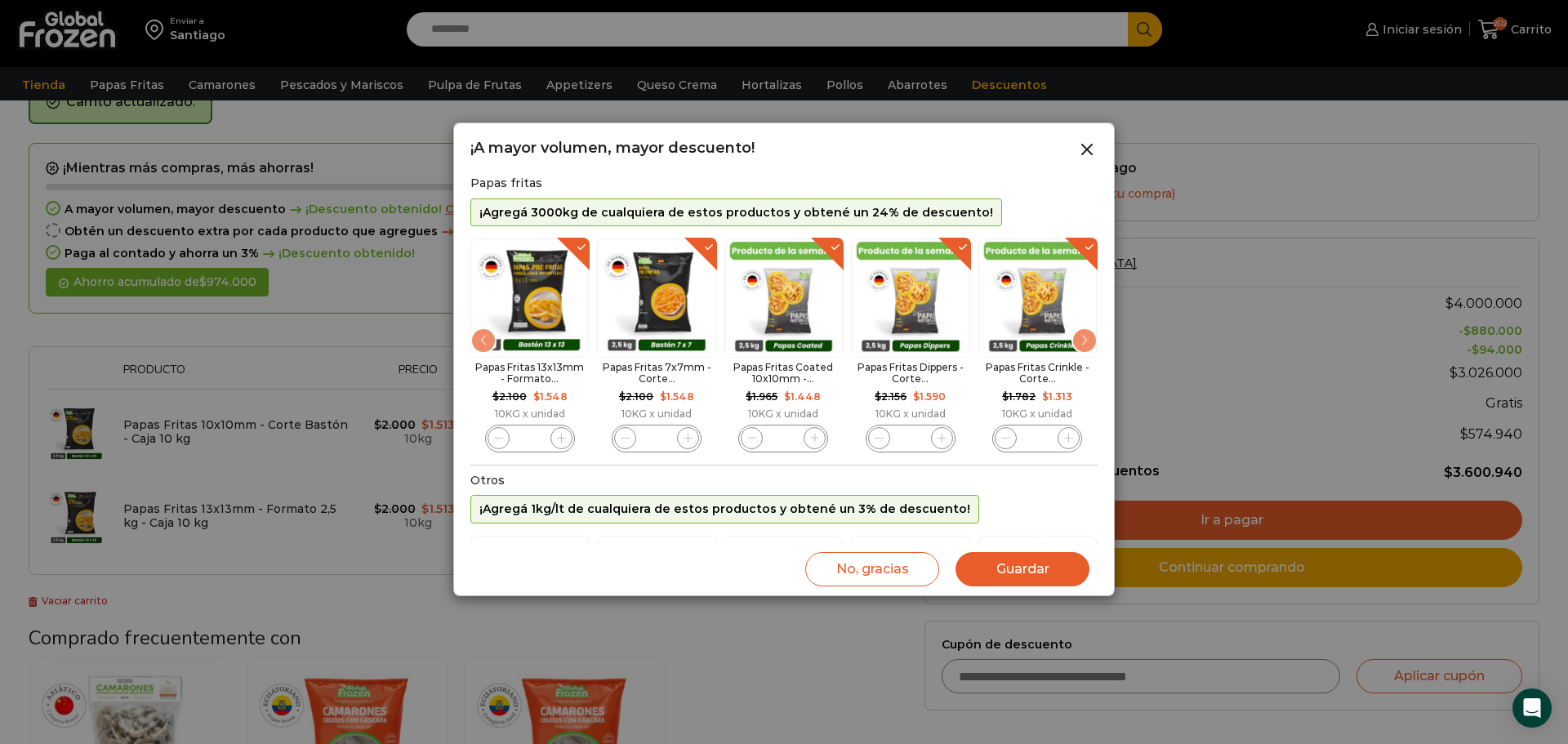
click at [1018, 552] on button "Guardar" at bounding box center [1023, 569] width 134 height 34
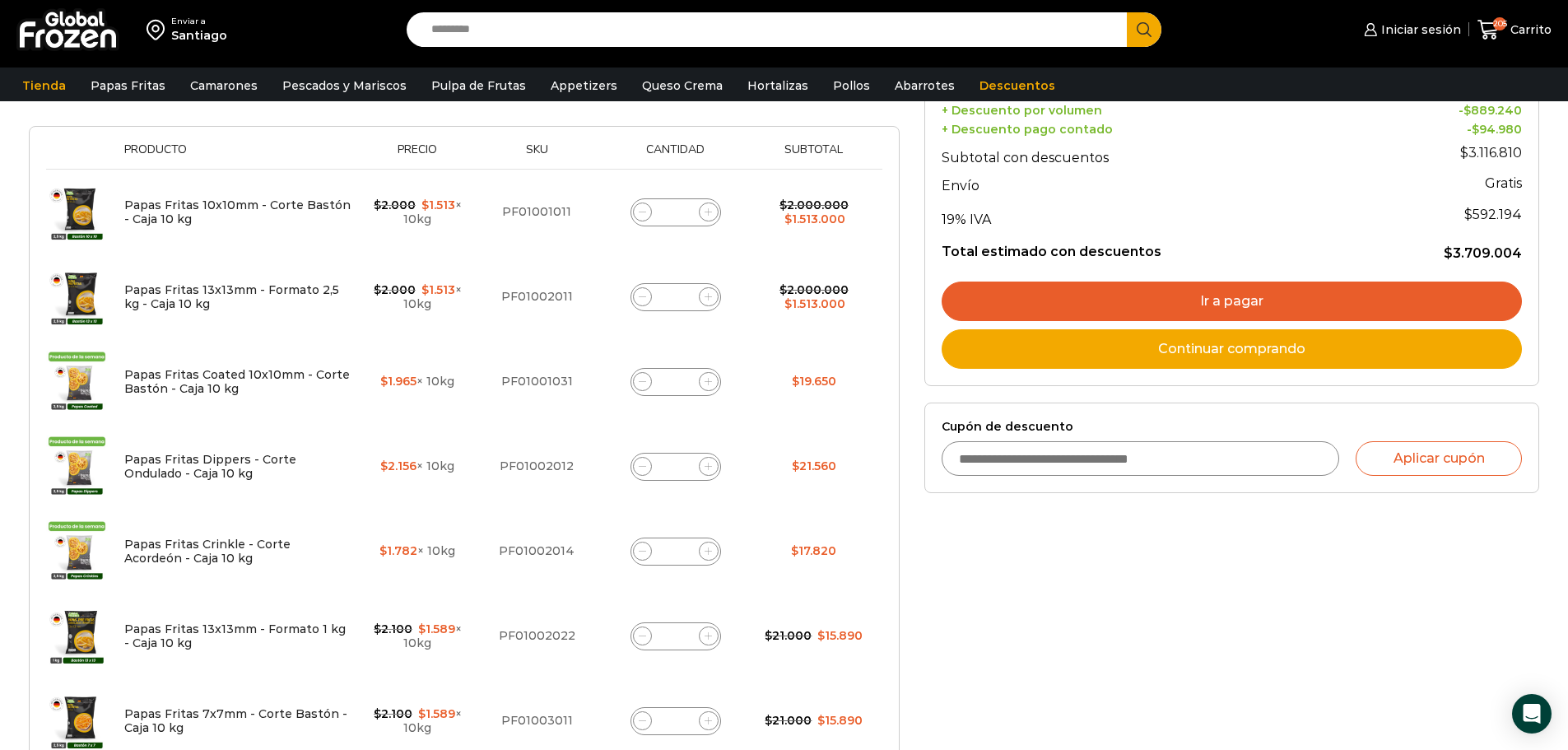
scroll to position [329, 0]
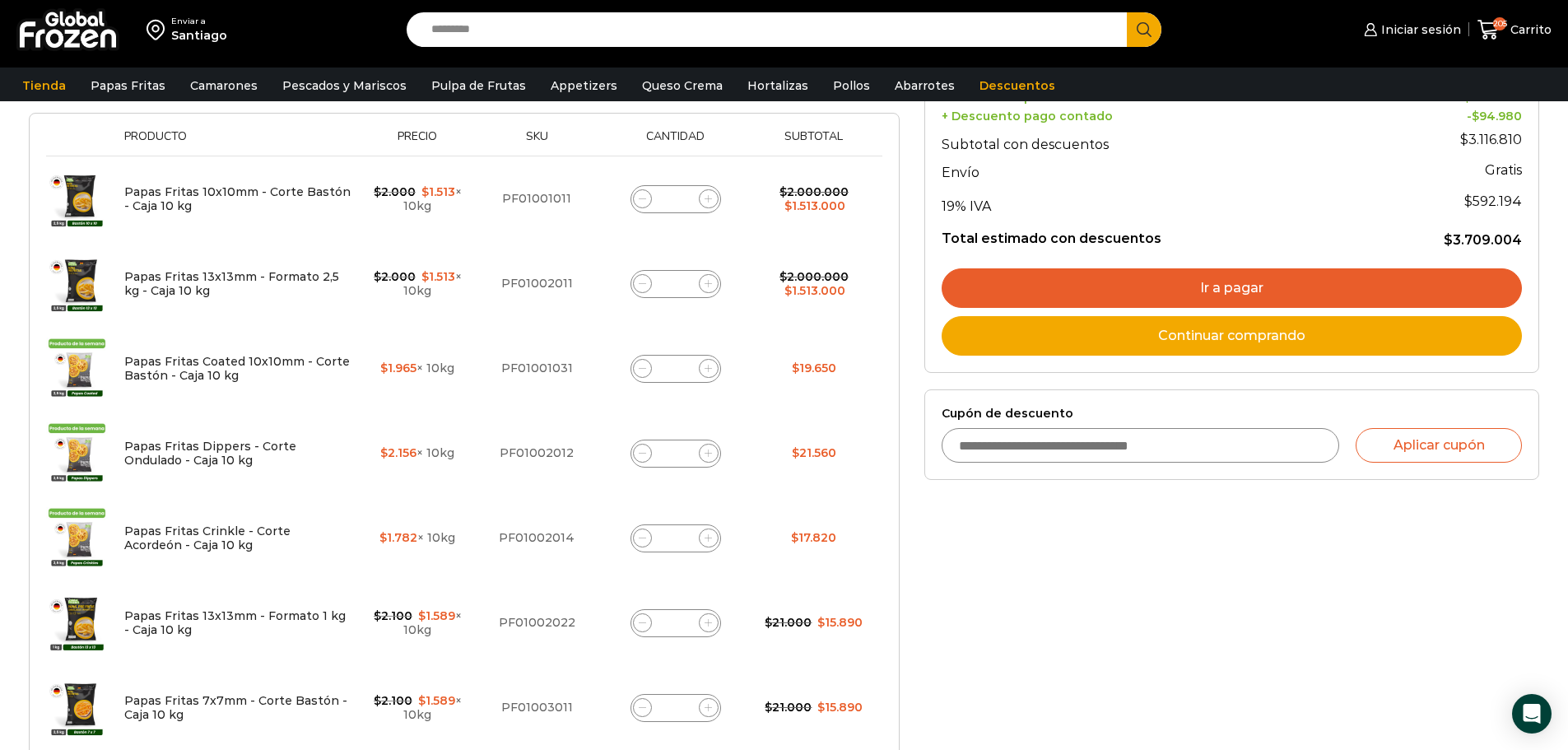
click at [676, 371] on input "*" at bounding box center [675, 368] width 23 height 23
type input "***"
click at [683, 446] on input "*" at bounding box center [675, 453] width 23 height 23
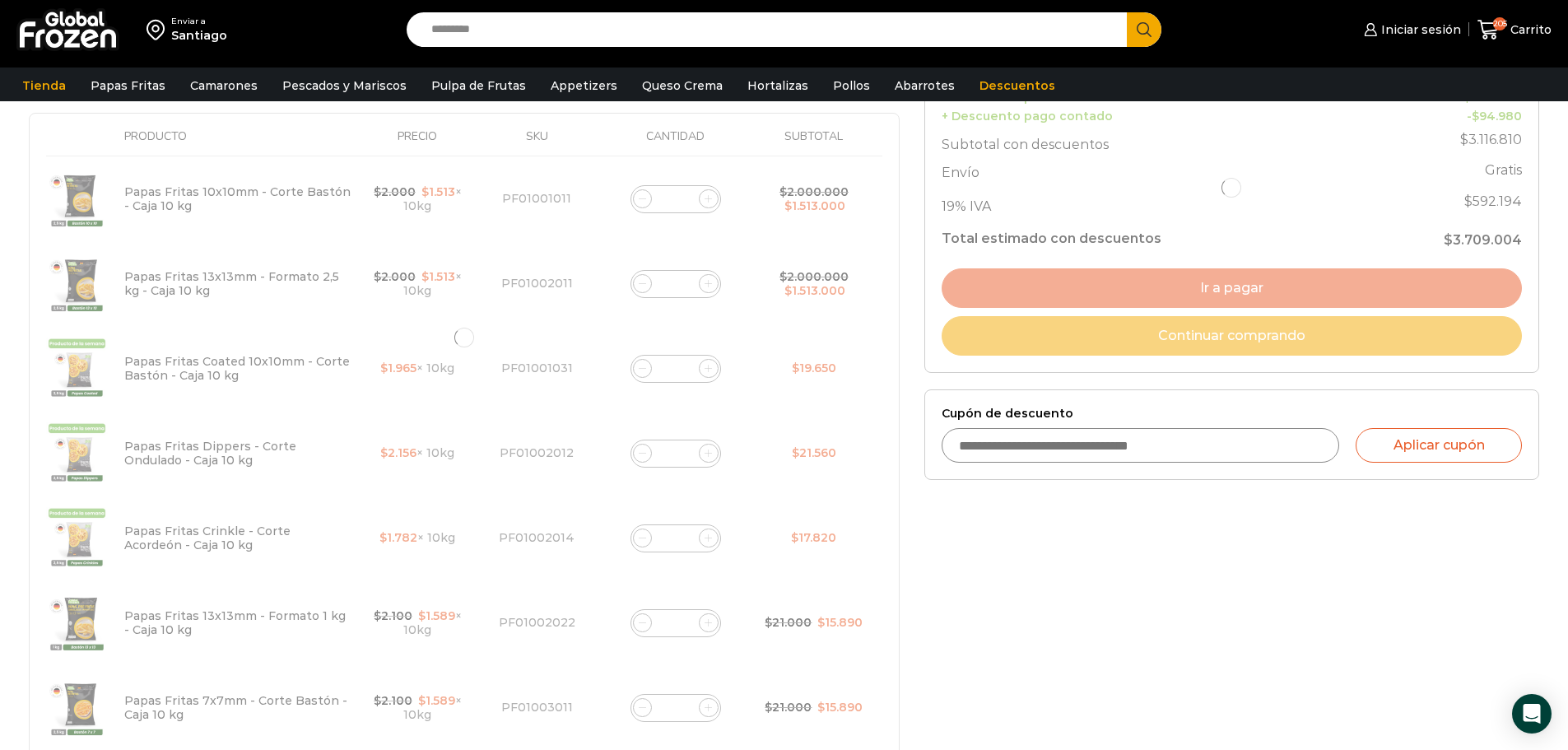
type input "***"
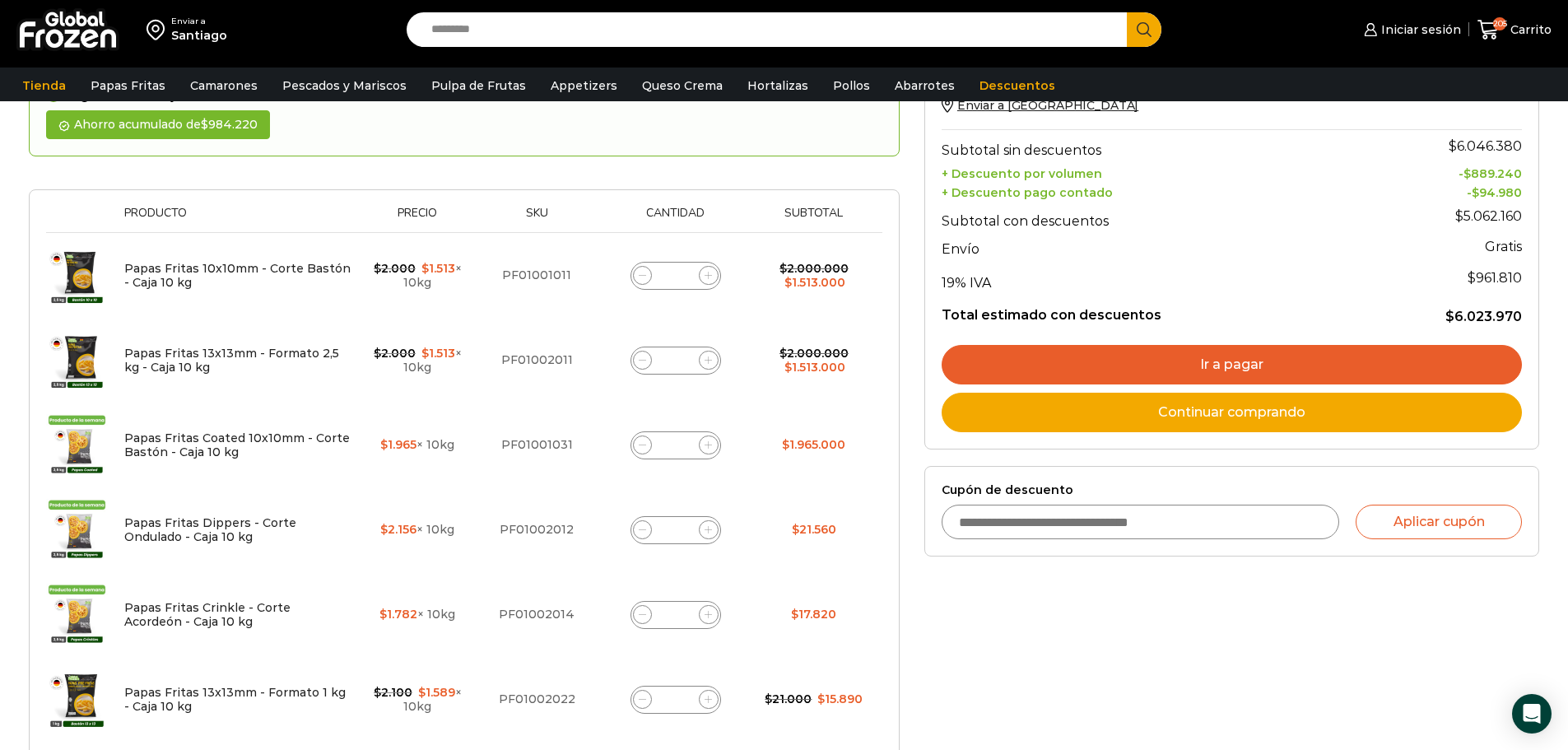
scroll to position [258, 0]
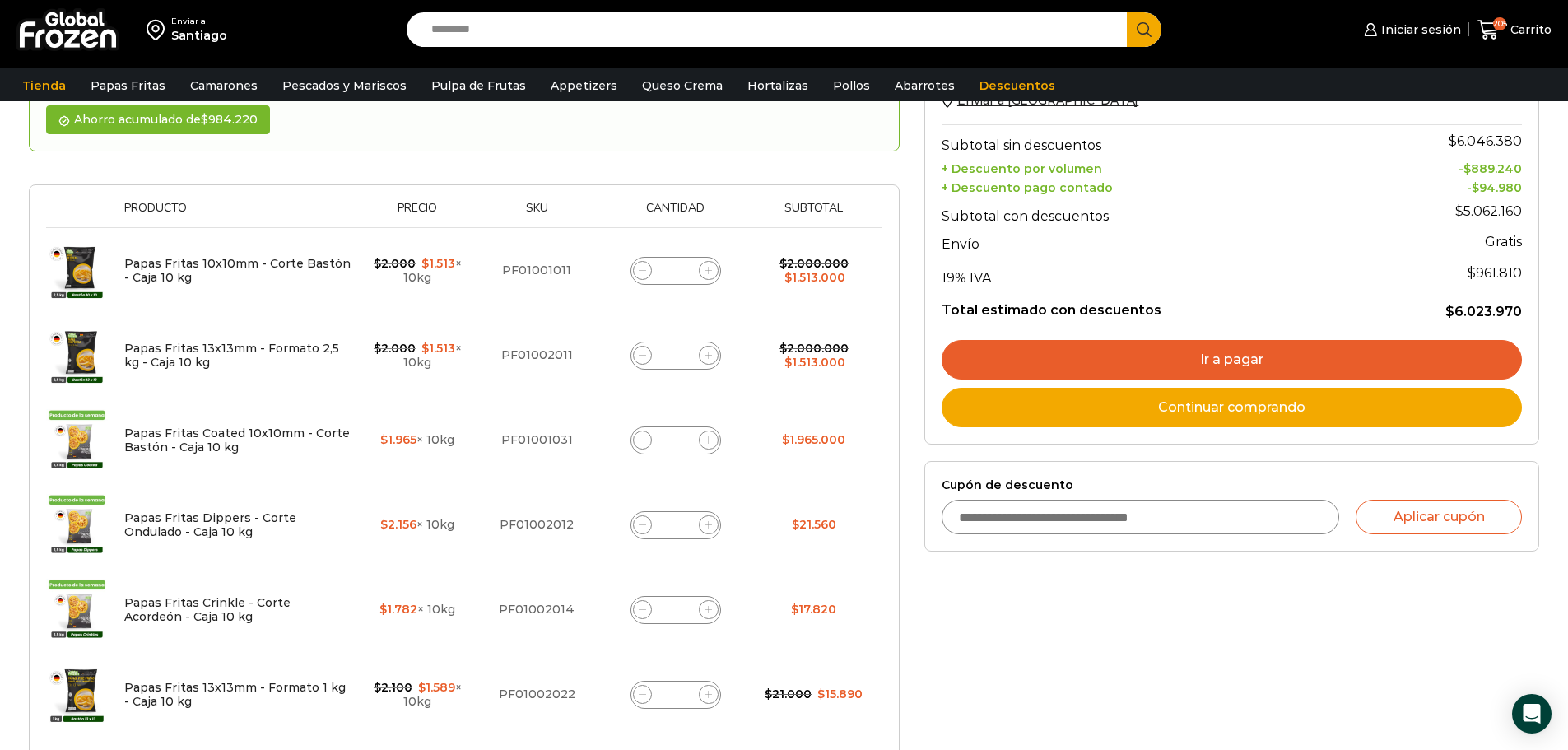
click at [681, 526] on input "*" at bounding box center [675, 525] width 23 height 23
type input "***"
click at [692, 612] on div "Papas Fritas Crinkle - Corte Acordeón - Caja 10 kg cantidad *" at bounding box center [675, 610] width 90 height 28
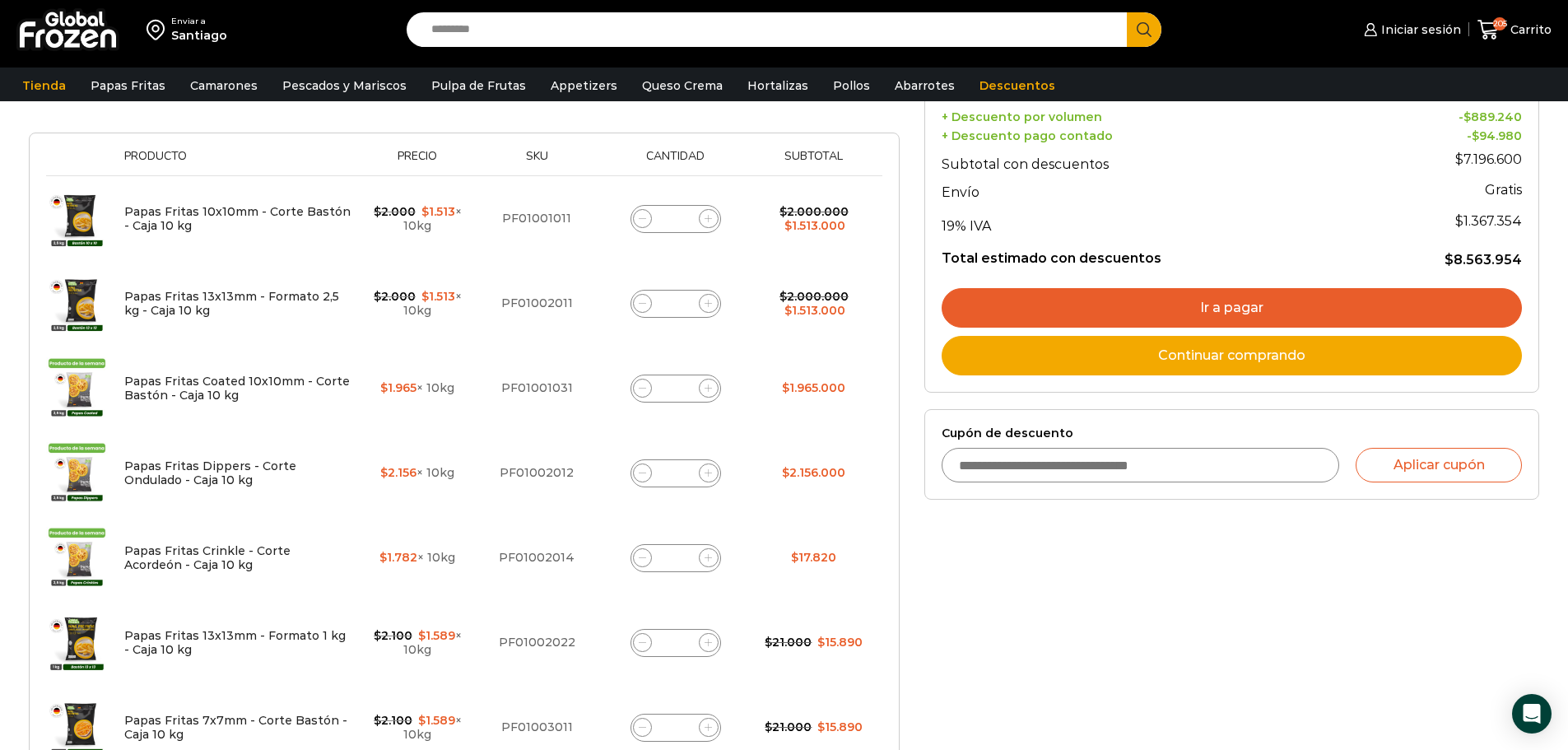
scroll to position [340, 0]
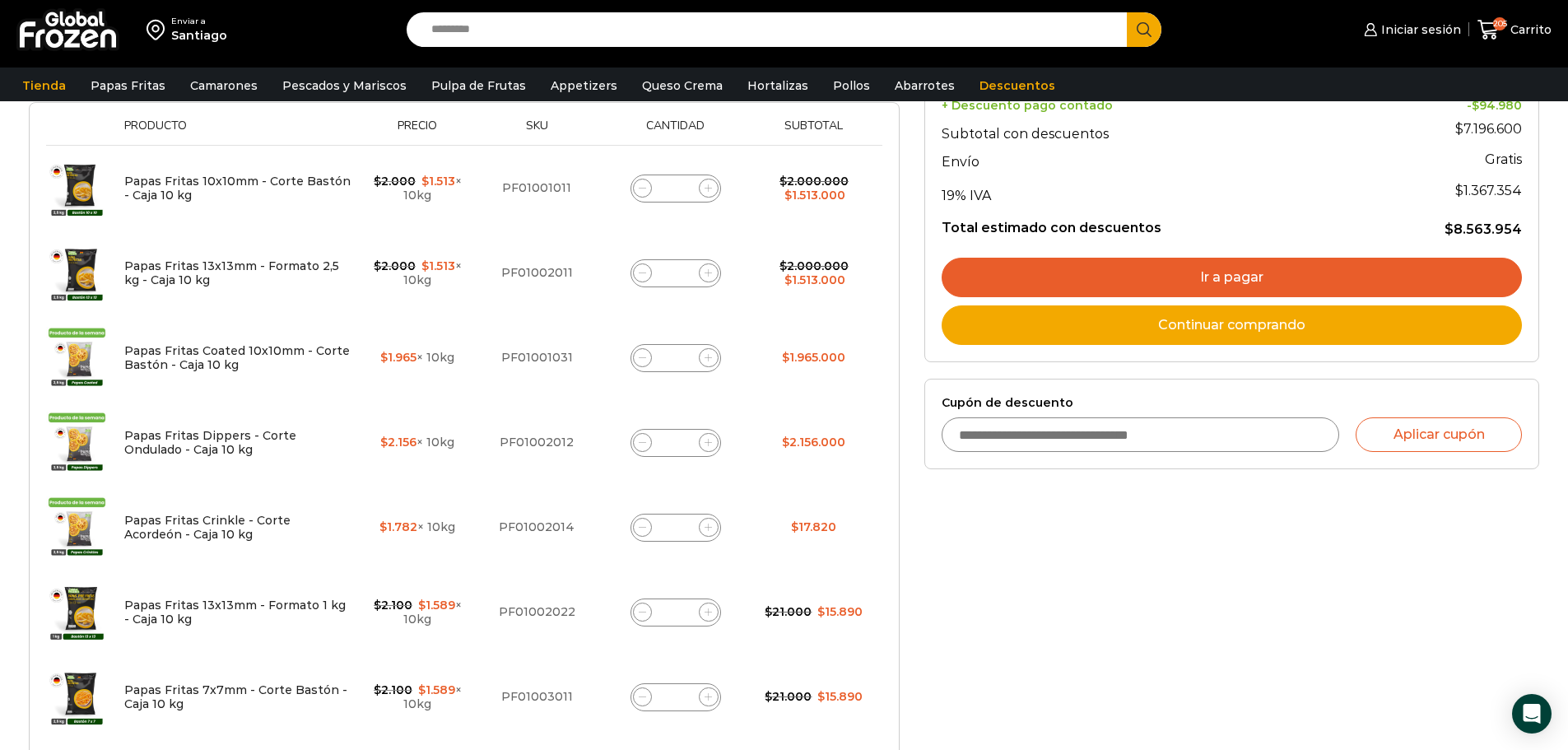
click at [684, 532] on input "*" at bounding box center [675, 527] width 23 height 23
type input "***"
click at [675, 609] on input "*" at bounding box center [675, 612] width 23 height 23
click at [682, 603] on input "*" at bounding box center [675, 612] width 23 height 23
type input "***"
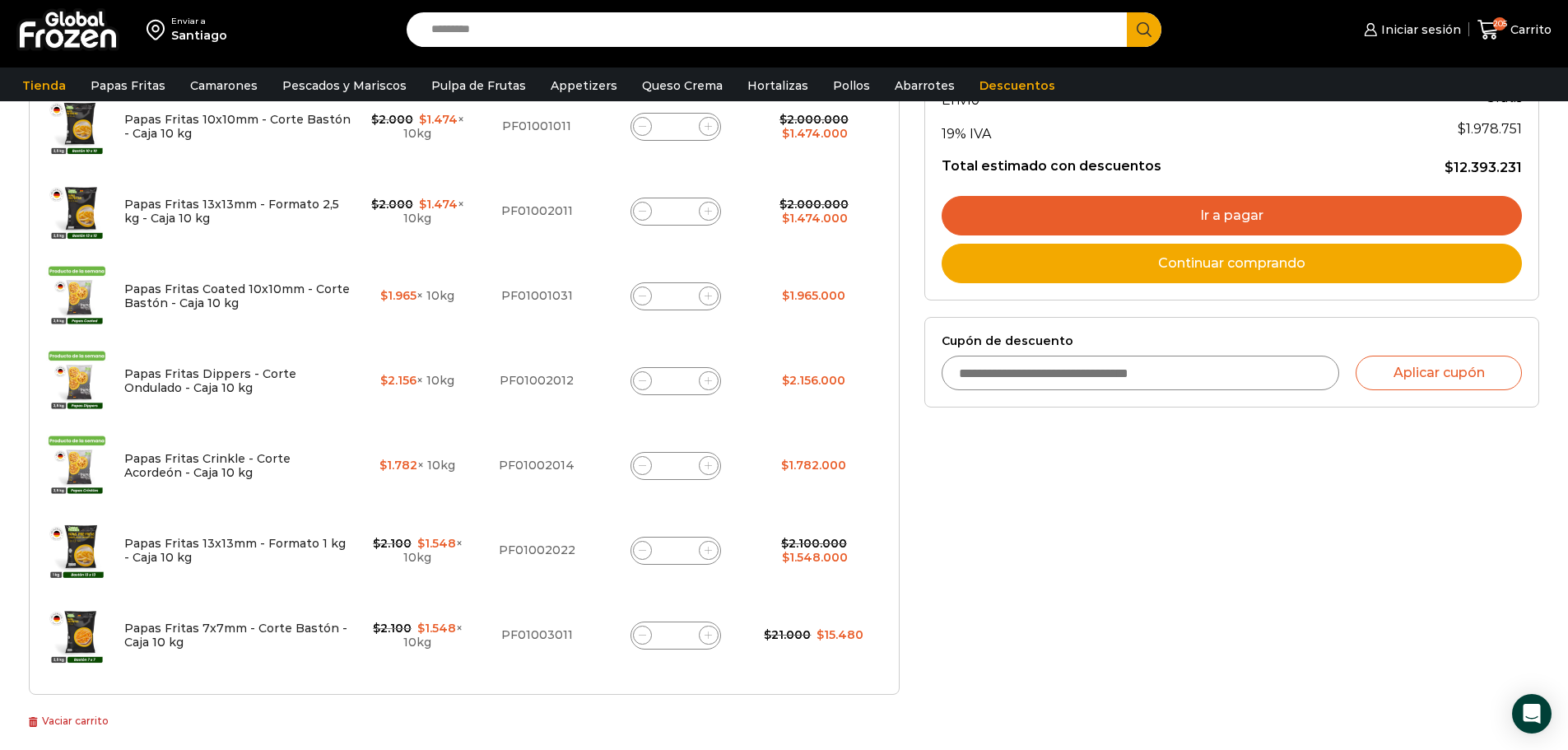
scroll to position [422, 0]
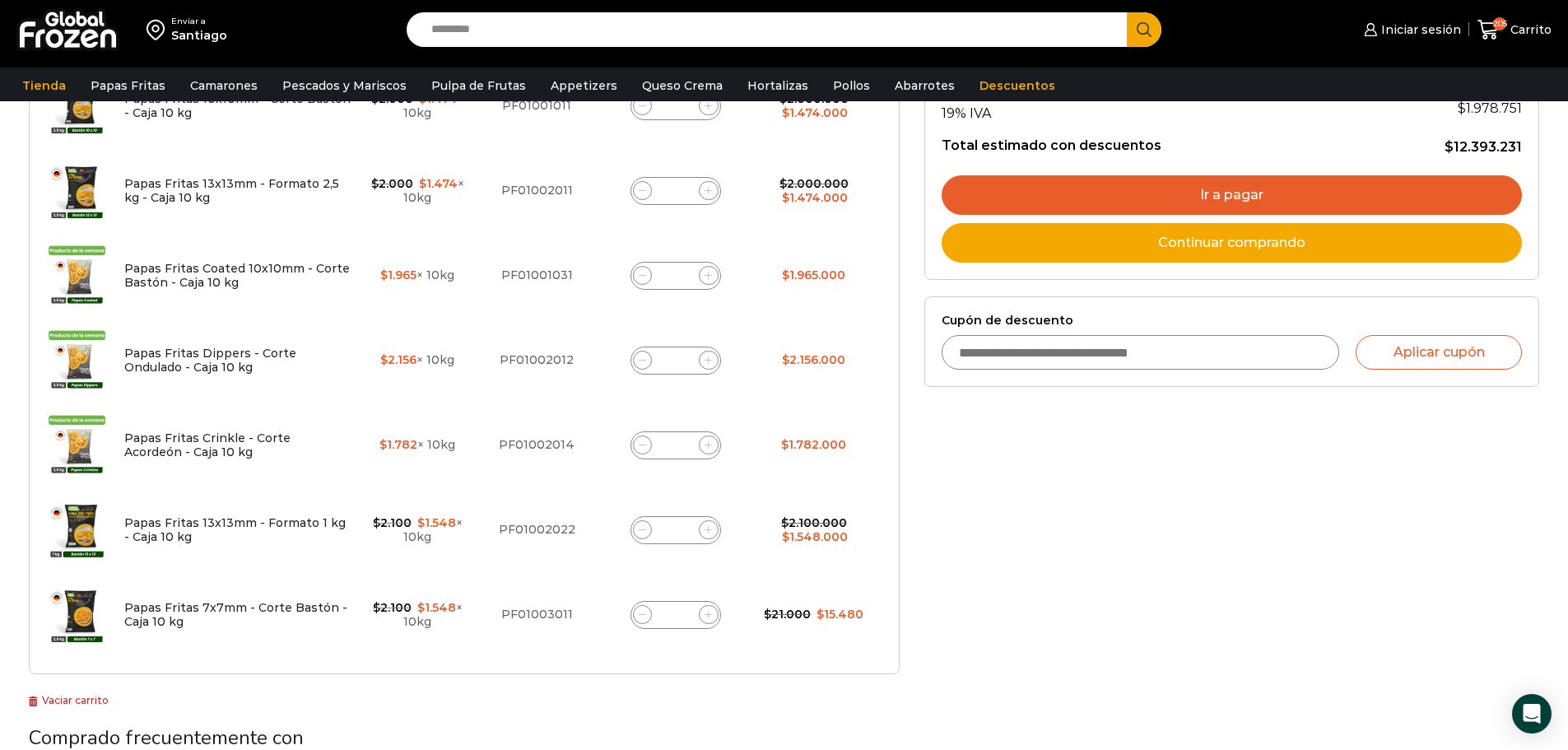
click at [683, 617] on input "*" at bounding box center [675, 614] width 23 height 23
type input "***"
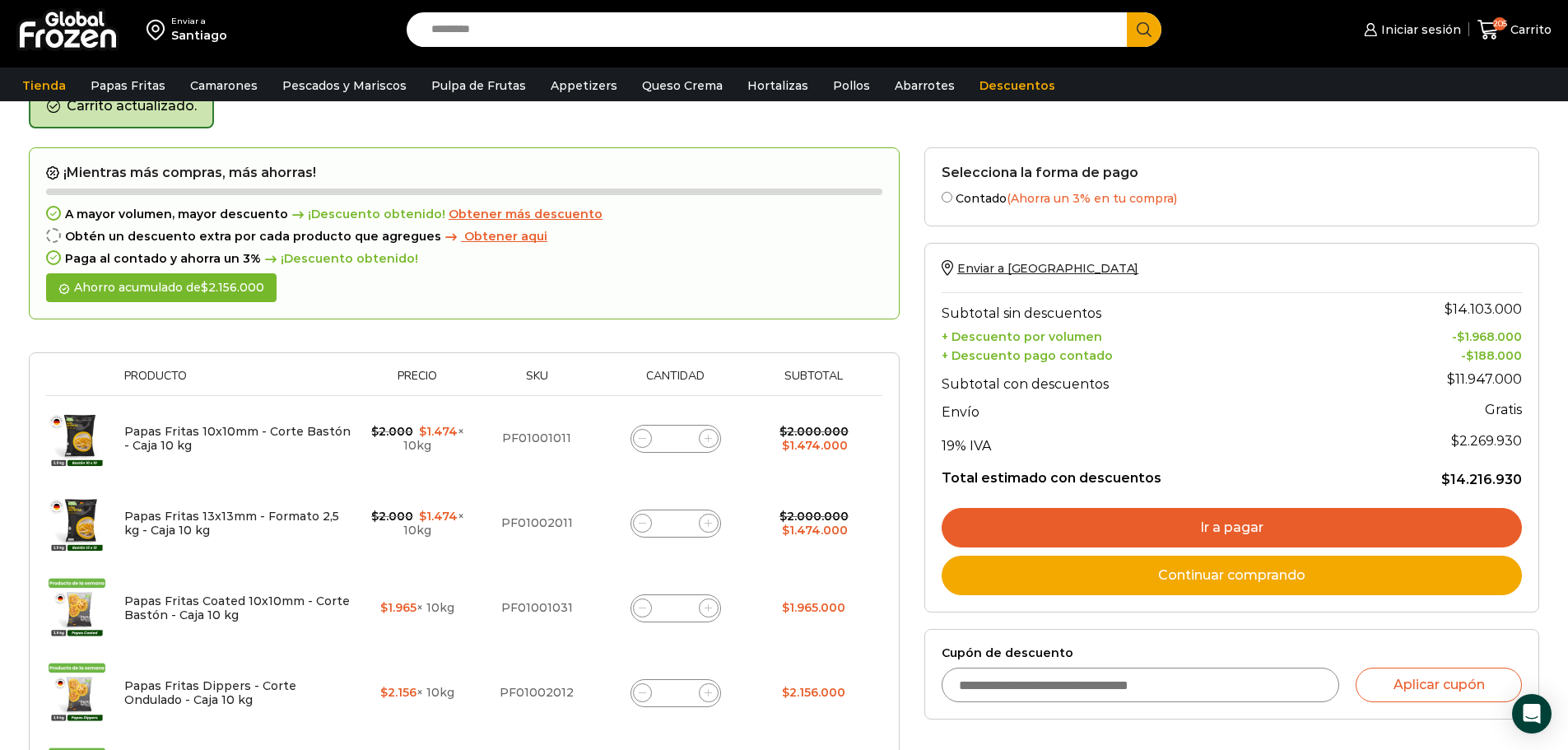
scroll to position [93, 0]
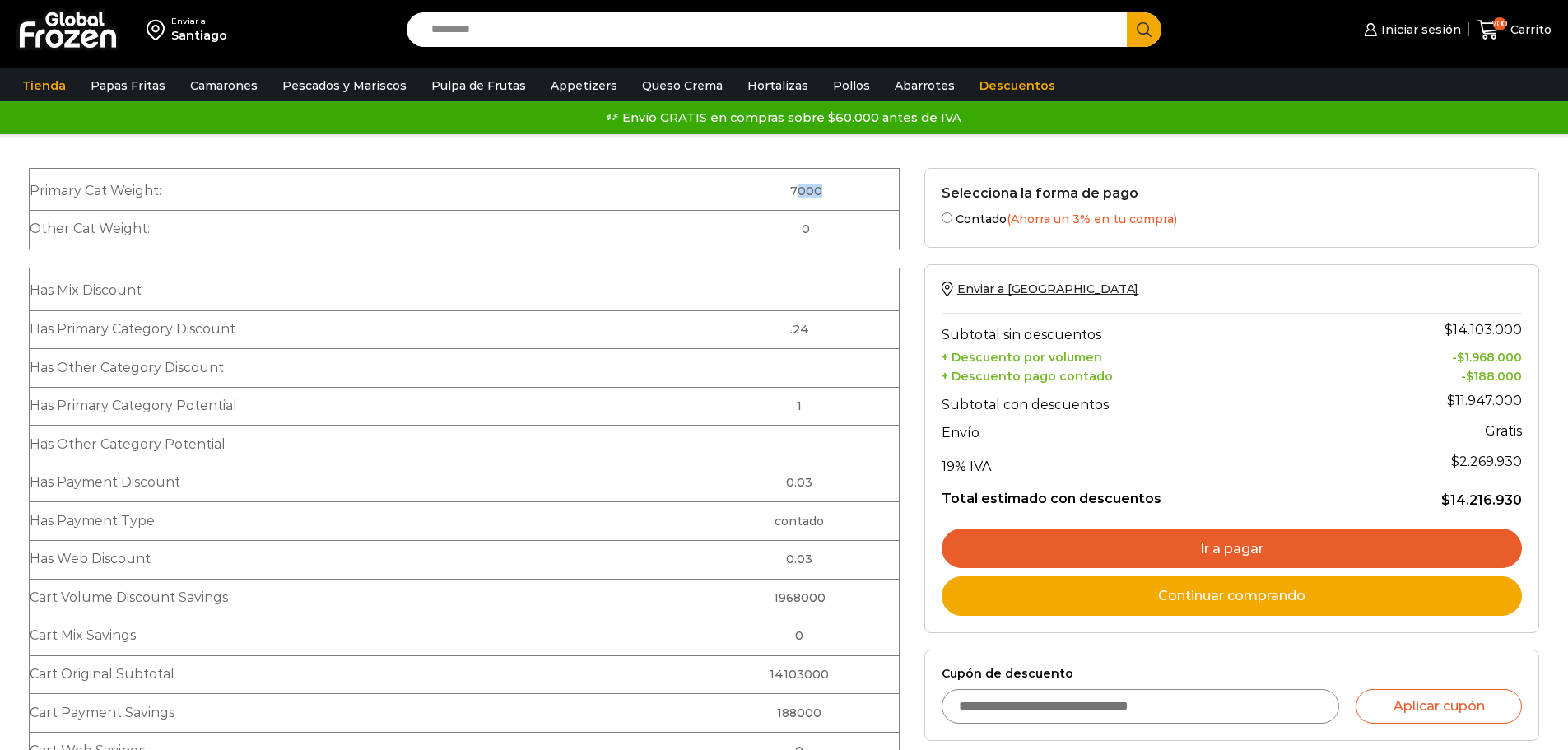
drag, startPoint x: 802, startPoint y: 186, endPoint x: 836, endPoint y: 190, distance: 34.2
click at [831, 190] on td "7000" at bounding box center [802, 188] width 194 height 42
drag, startPoint x: 814, startPoint y: 401, endPoint x: 823, endPoint y: 403, distance: 9.2
click at [822, 403] on td "1" at bounding box center [796, 406] width 207 height 39
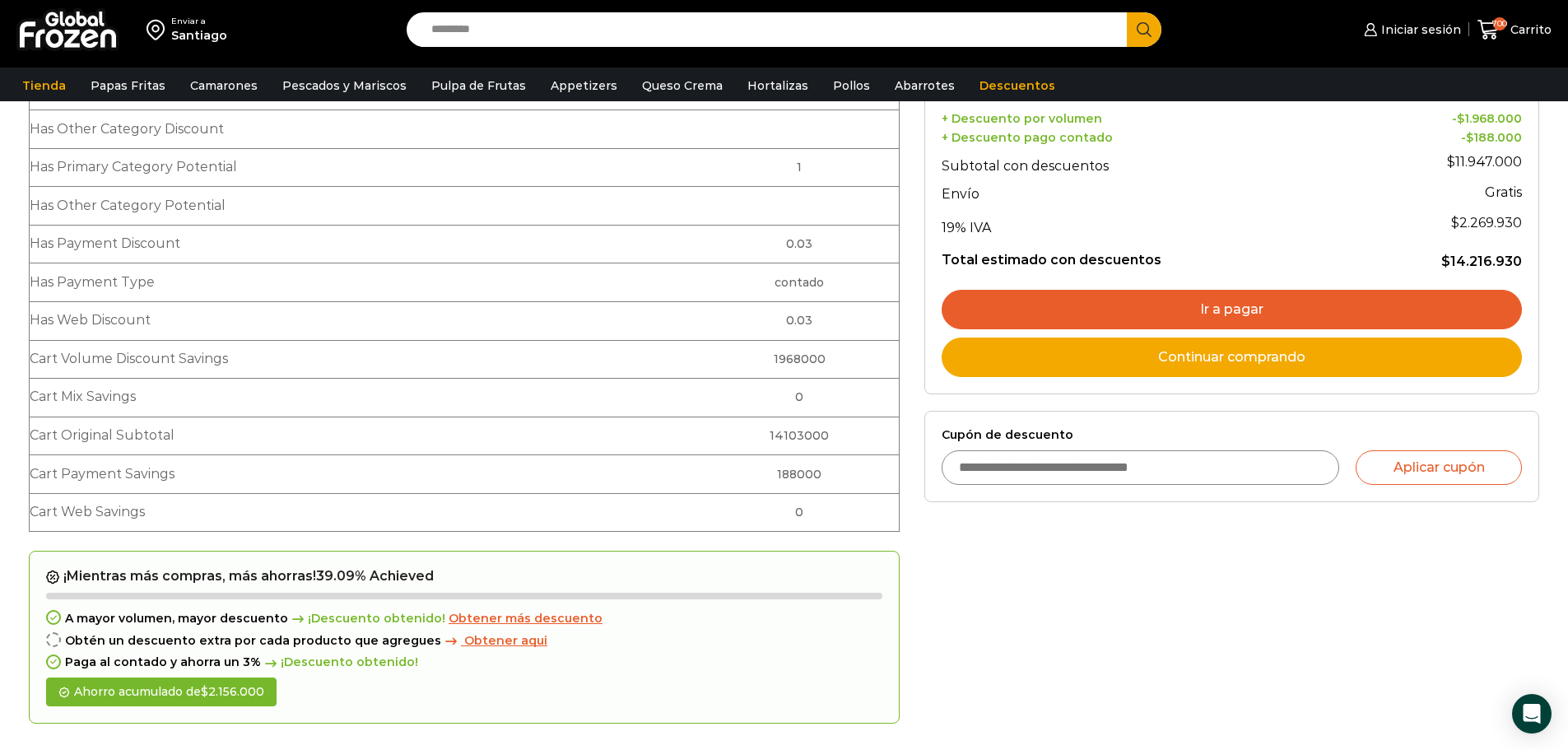
scroll to position [494, 0]
